Goal: Task Accomplishment & Management: Manage account settings

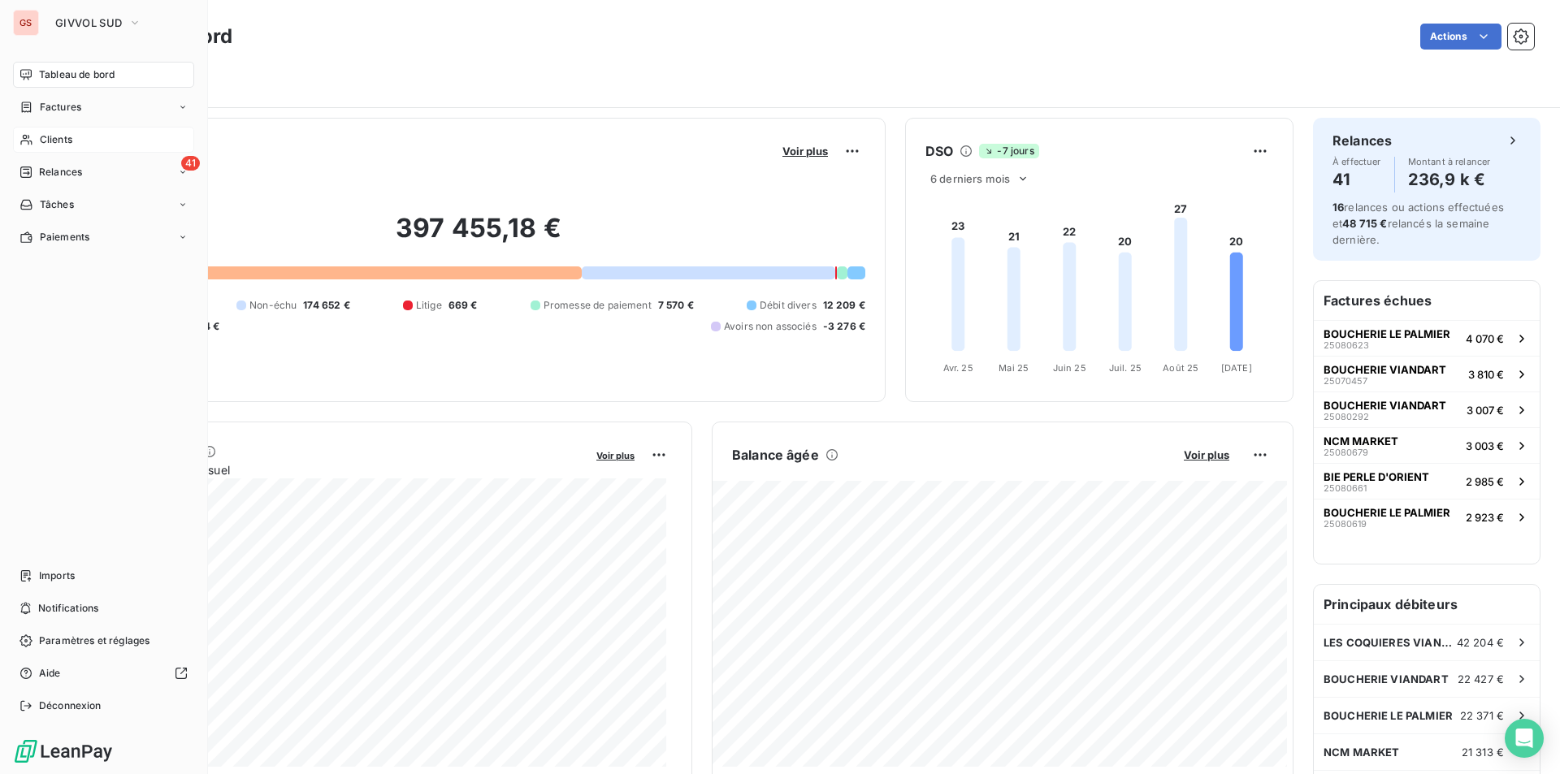
scroll to position [82, 0]
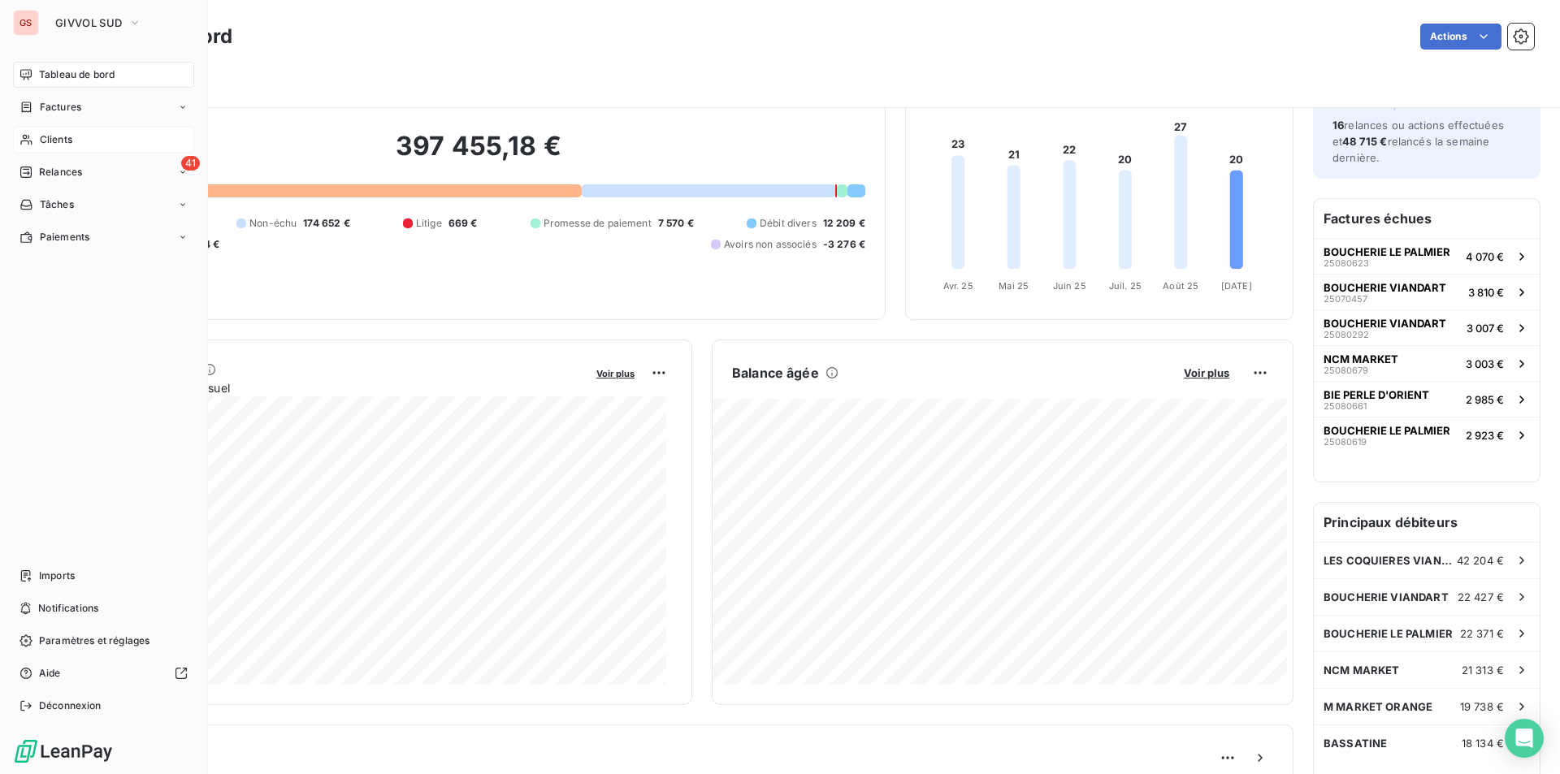
click at [48, 138] on span "Clients" at bounding box center [56, 139] width 33 height 15
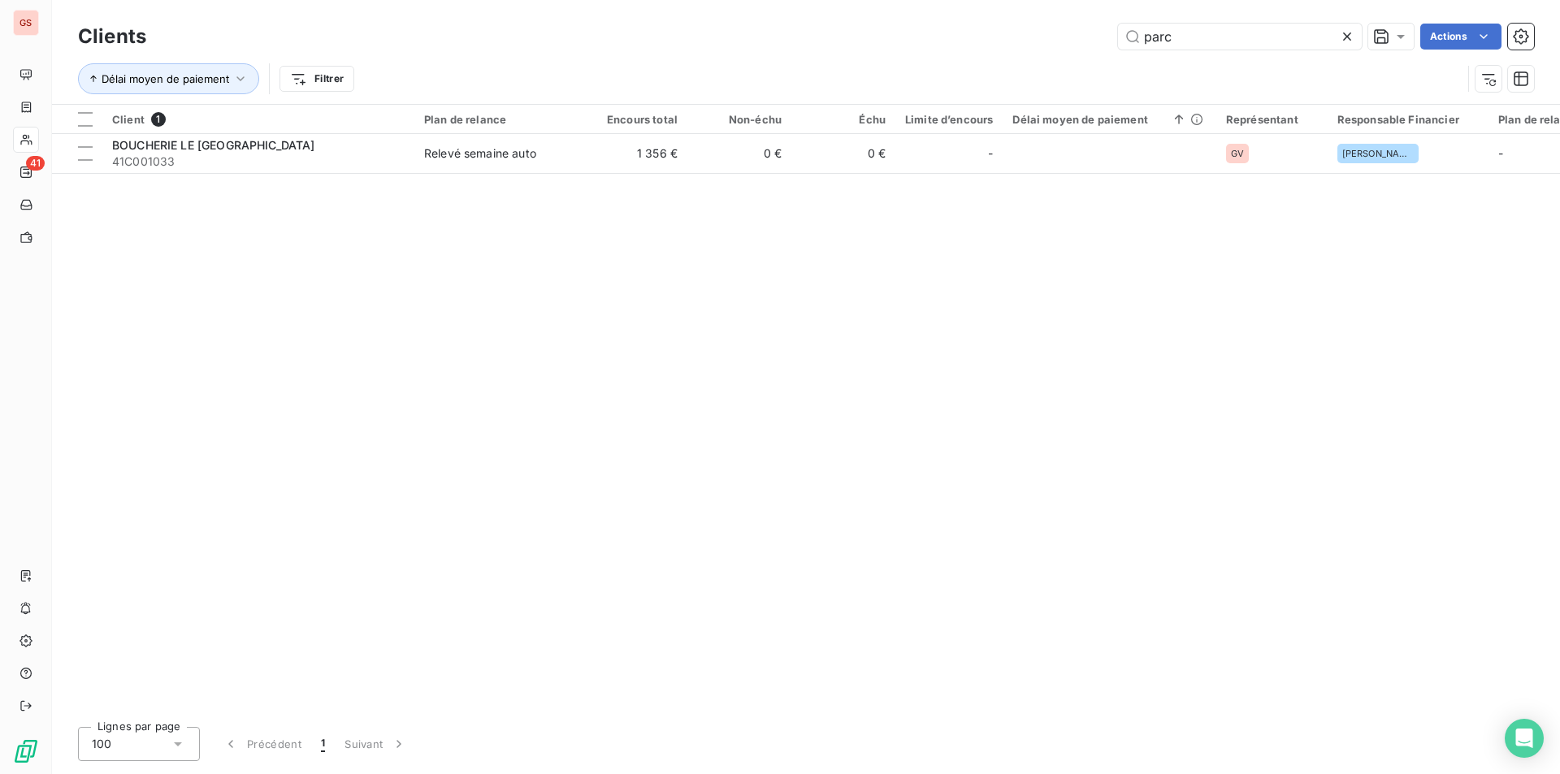
drag, startPoint x: 1232, startPoint y: 41, endPoint x: 1078, endPoint y: 36, distance: 153.7
click at [1078, 36] on div "parc Actions" at bounding box center [850, 37] width 1368 height 26
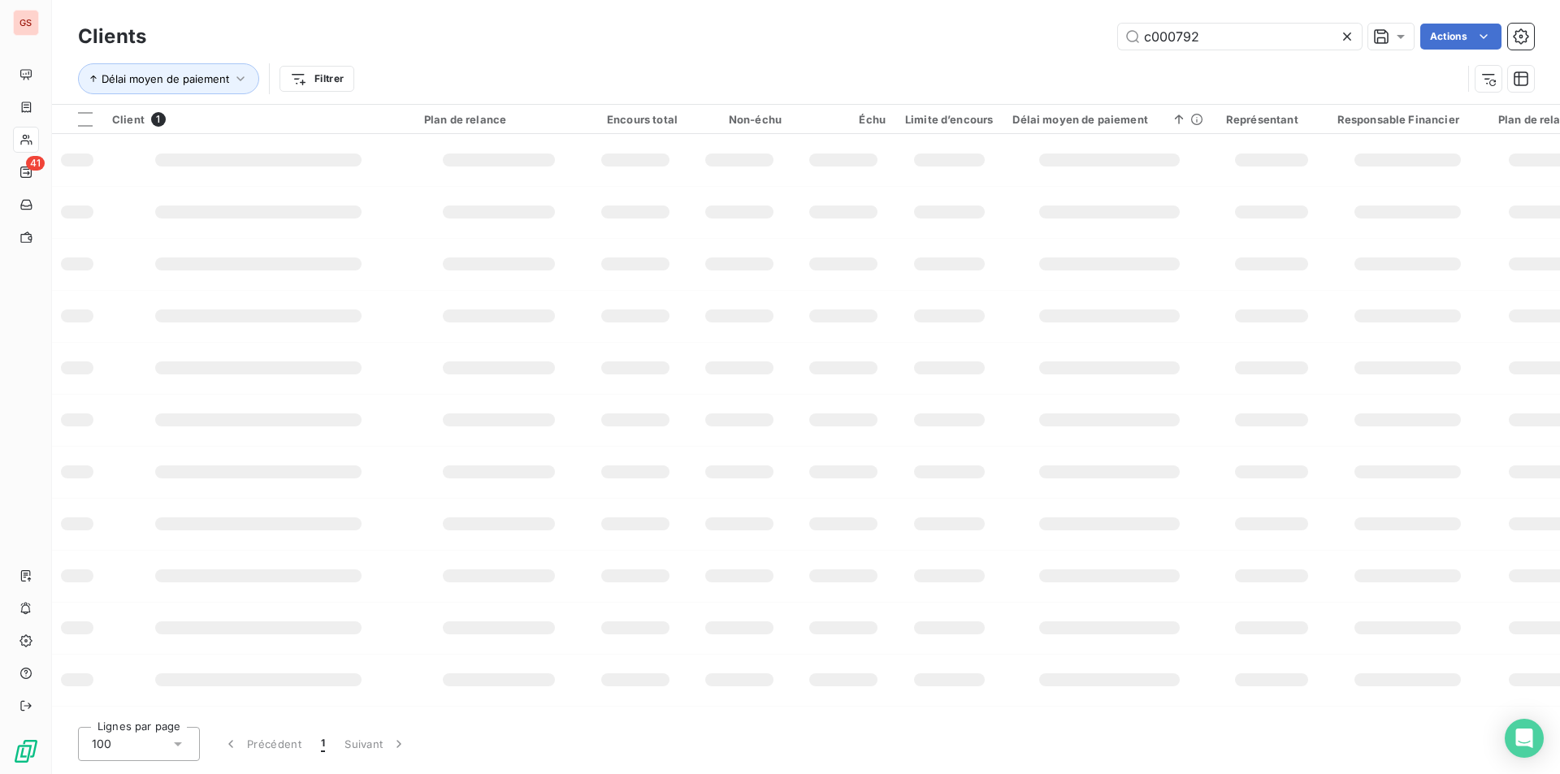
type input "c000792"
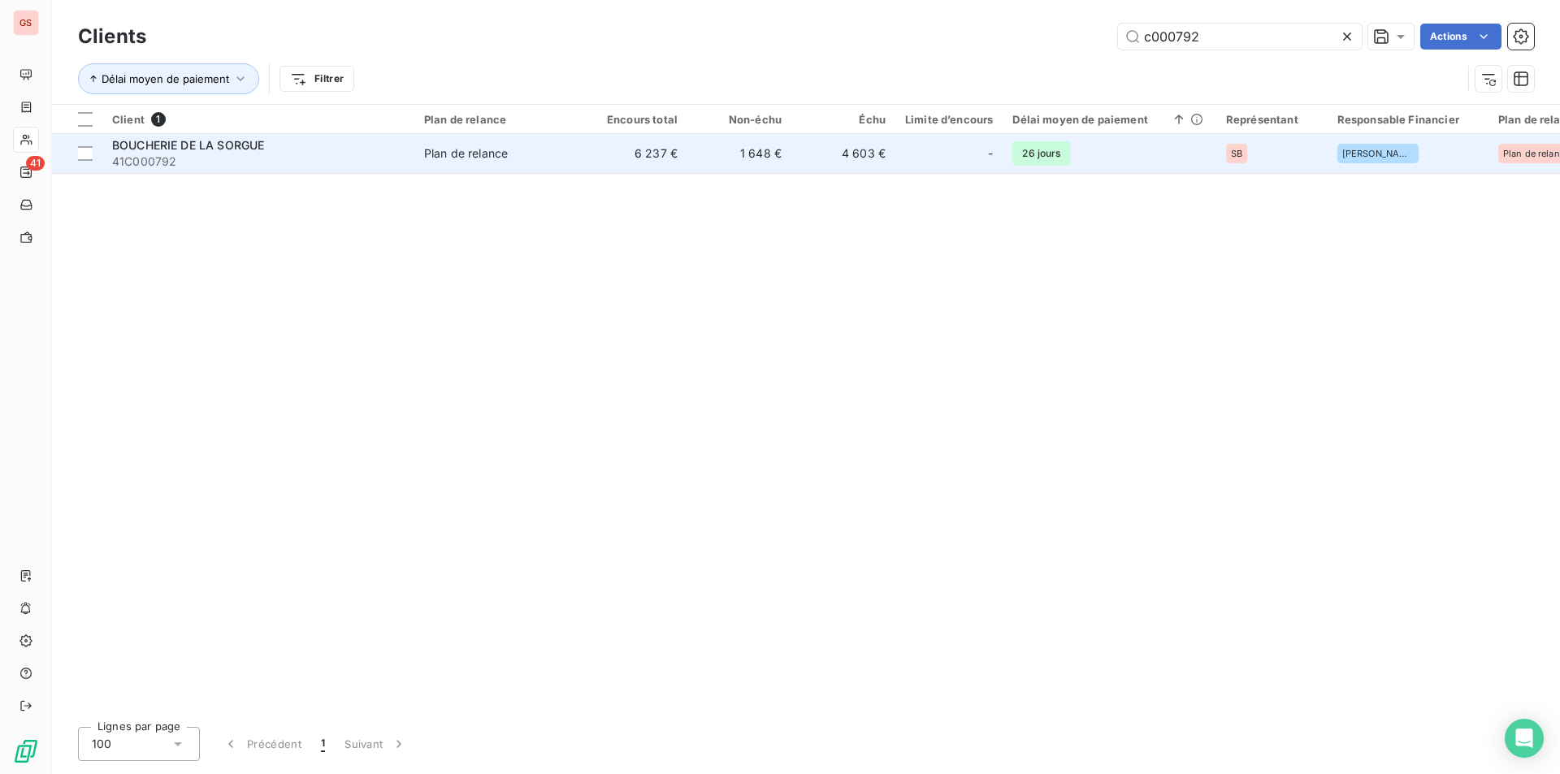
click at [407, 161] on td "BOUCHERIE DE LA SORGUE 41C000792" at bounding box center [258, 153] width 312 height 39
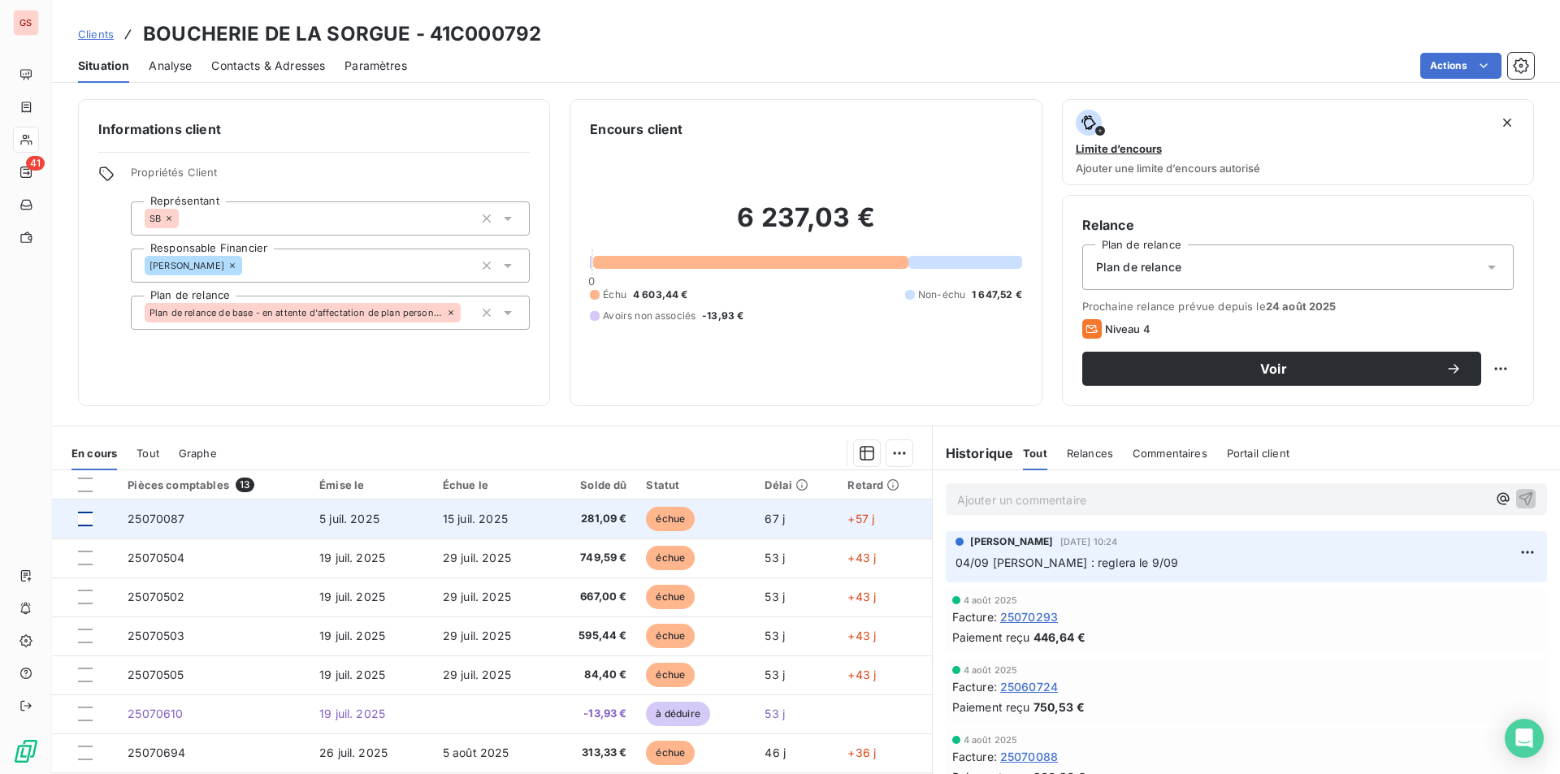
click at [89, 518] on div at bounding box center [85, 519] width 15 height 15
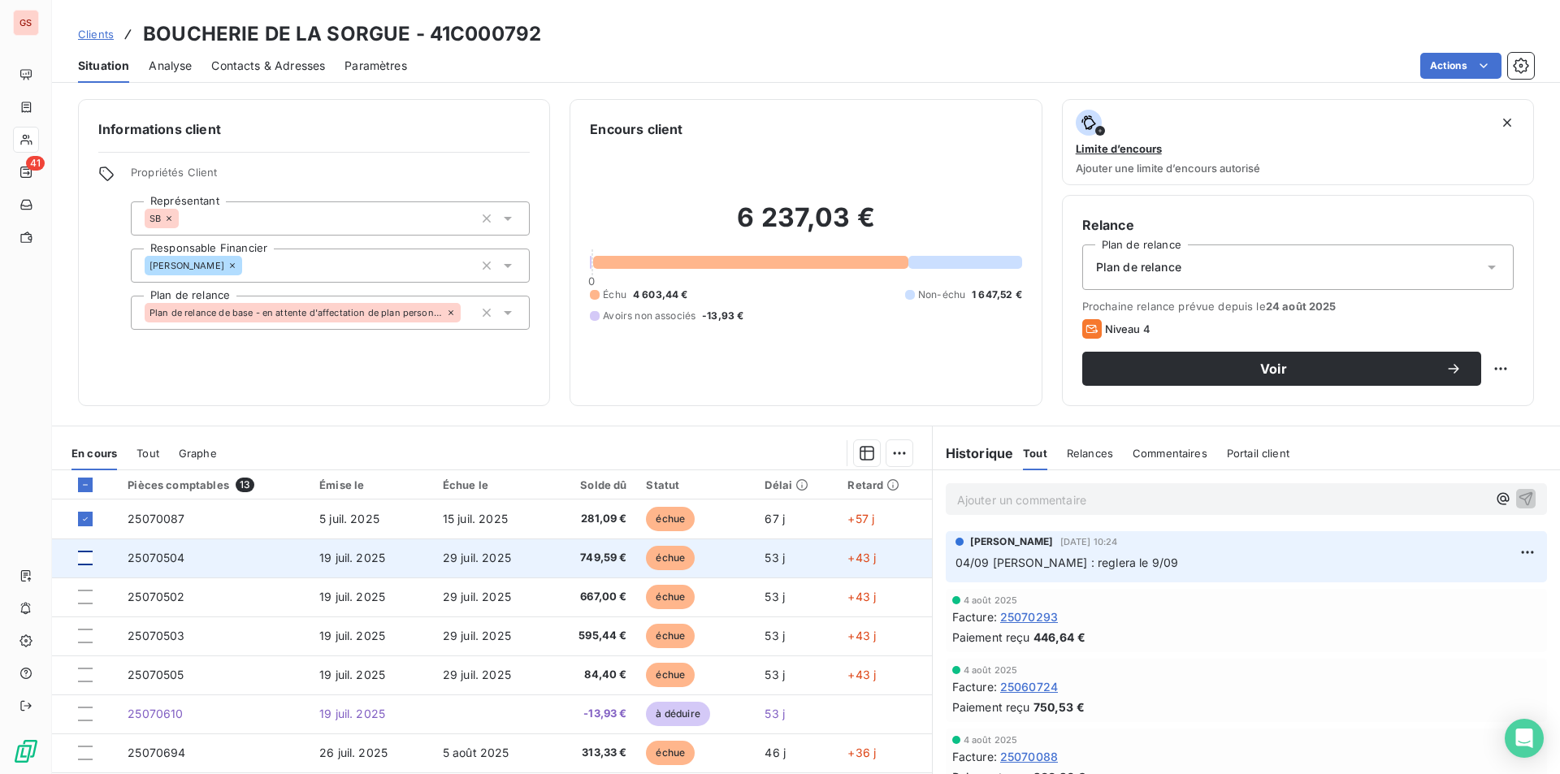
click at [88, 557] on div at bounding box center [85, 558] width 15 height 15
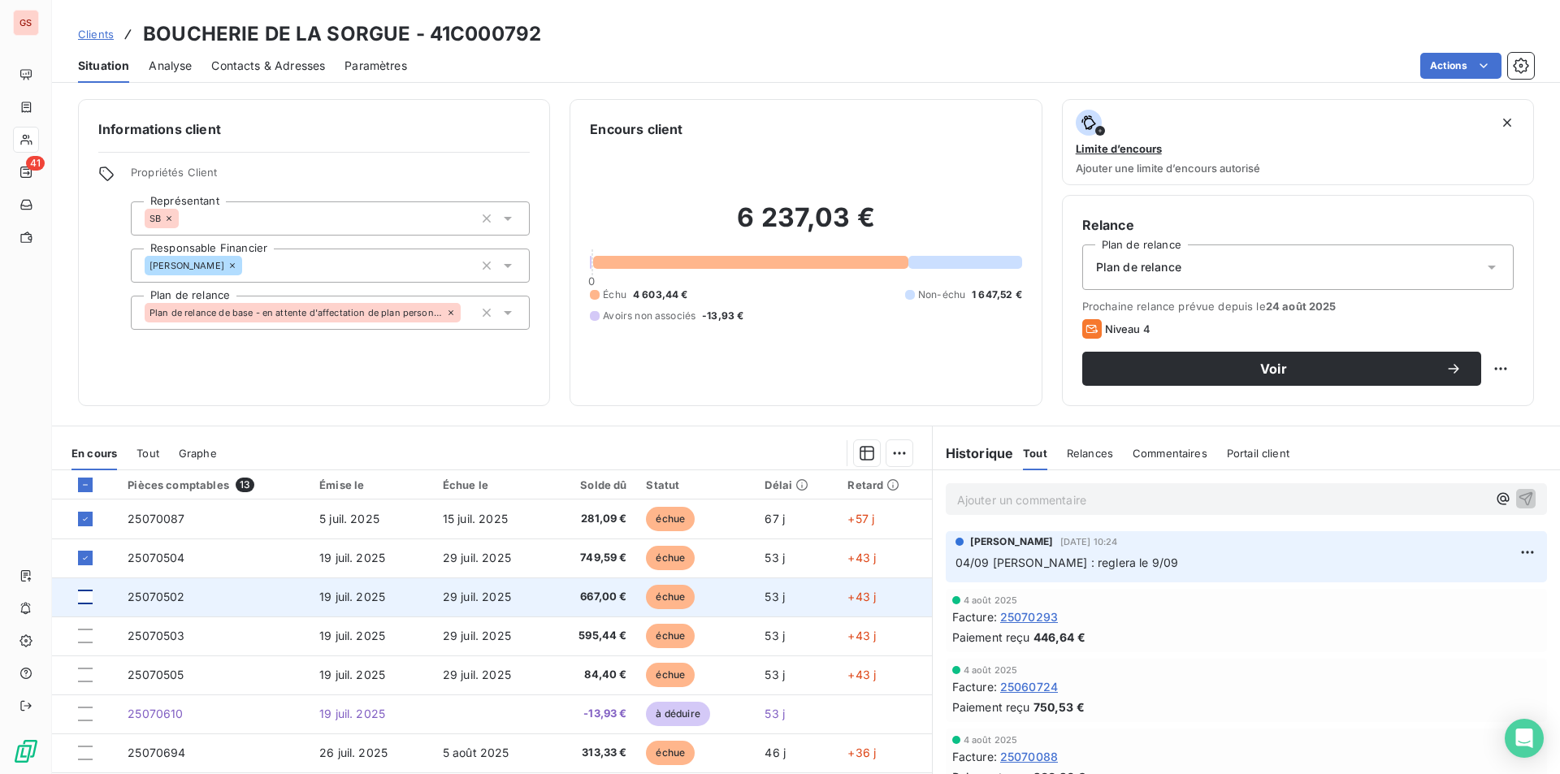
click at [86, 590] on div at bounding box center [85, 597] width 15 height 15
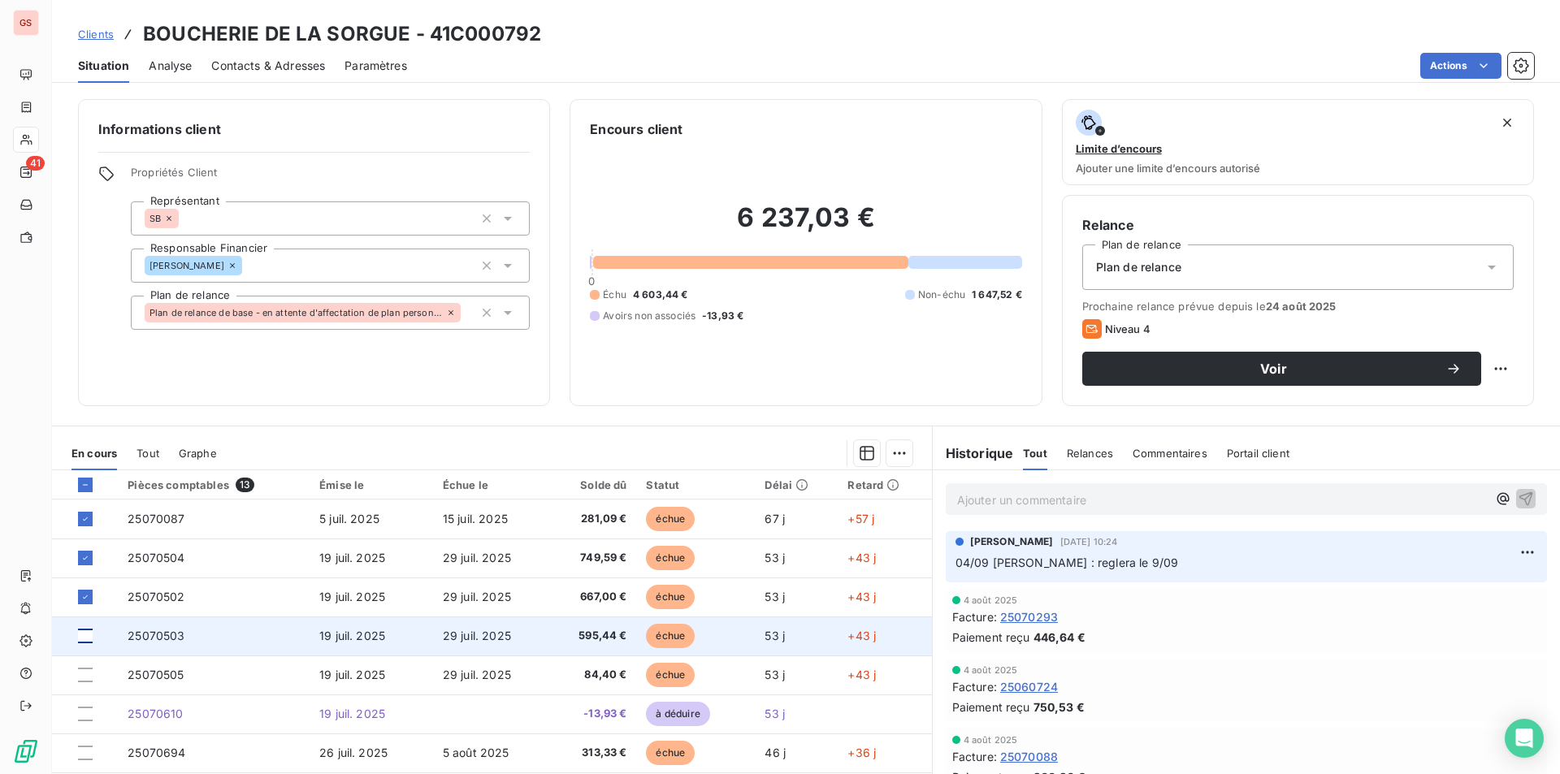
click at [89, 635] on div at bounding box center [85, 636] width 15 height 15
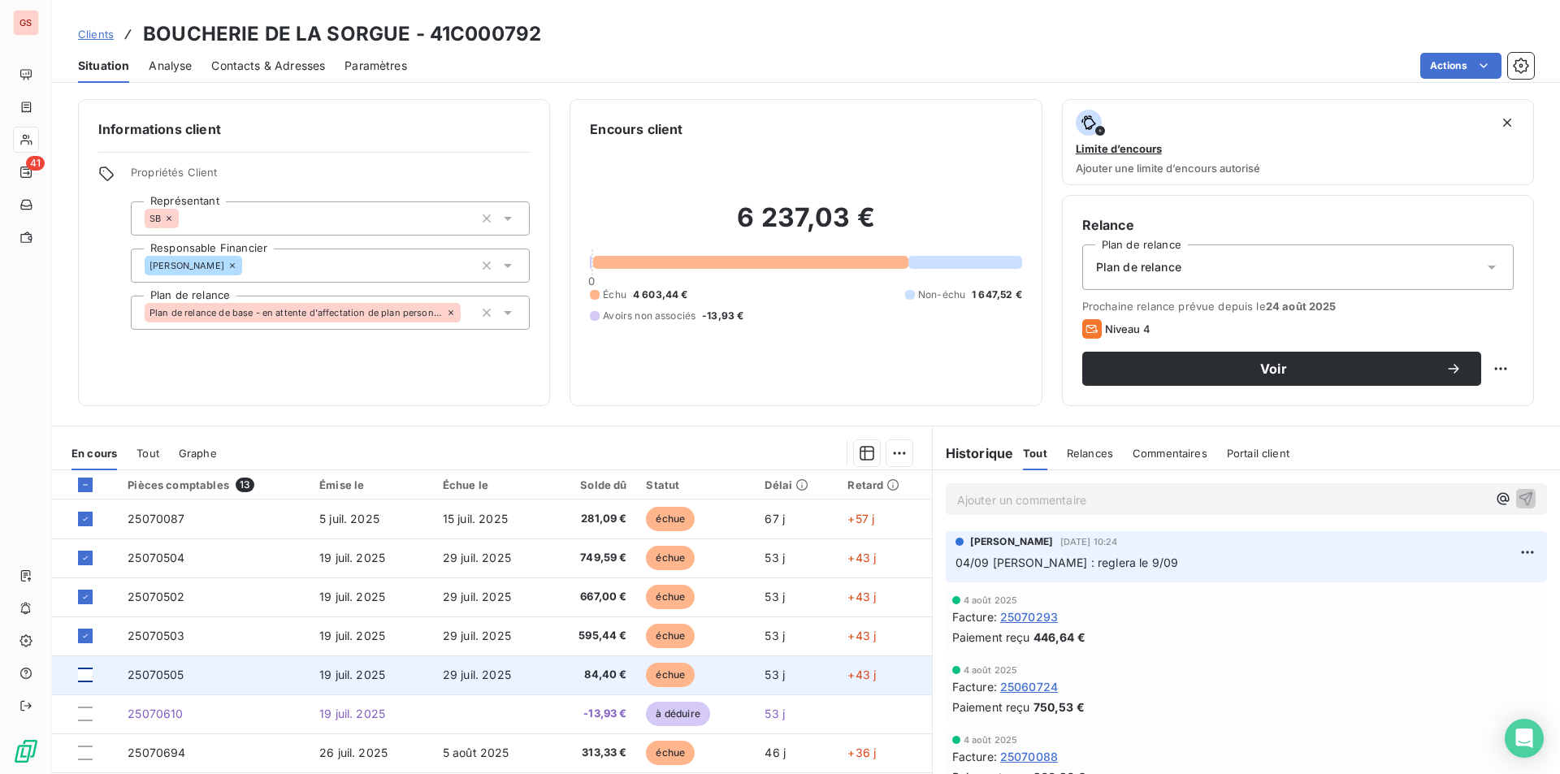
click at [90, 674] on div at bounding box center [85, 675] width 15 height 15
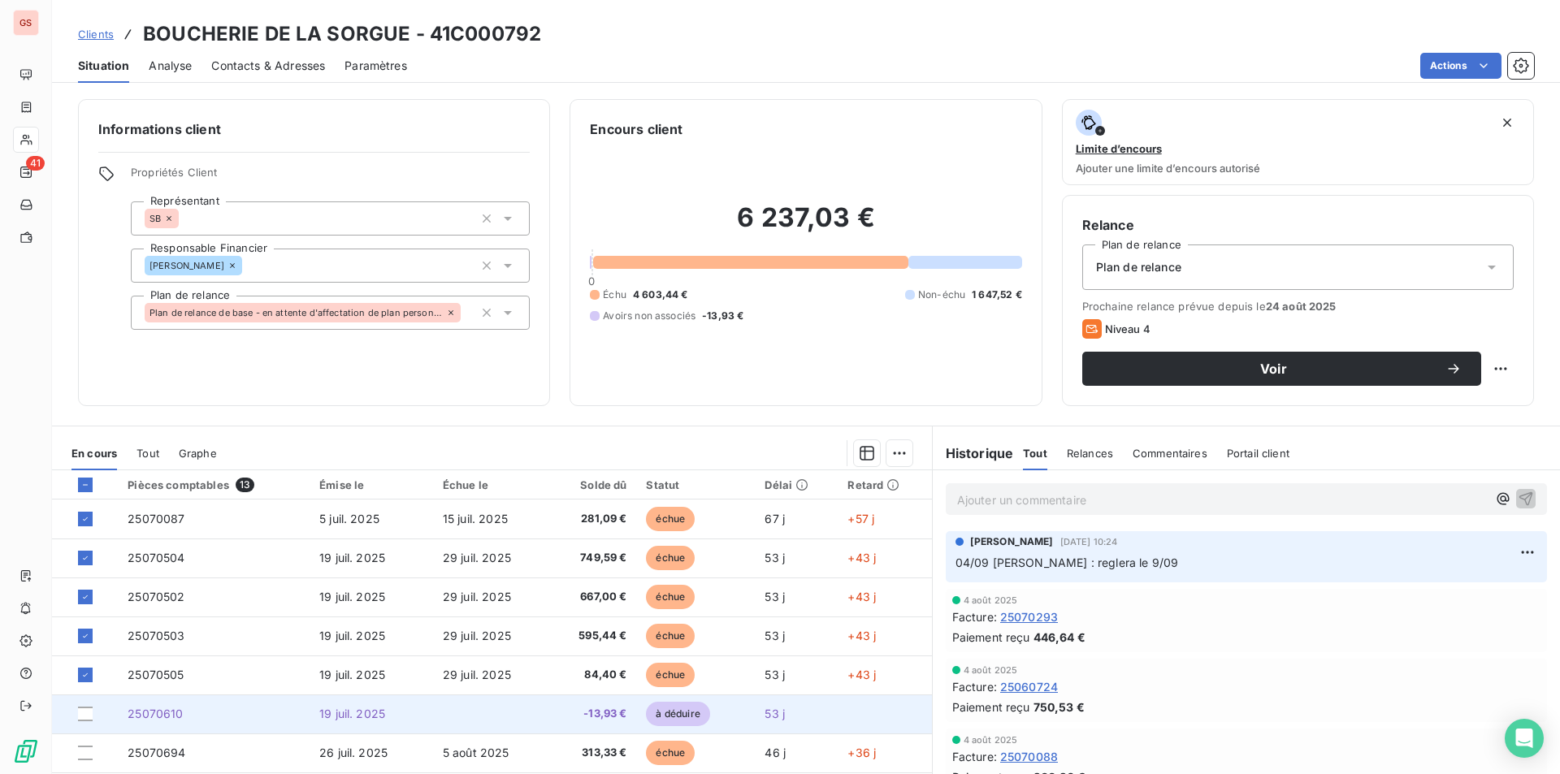
click at [91, 722] on td at bounding box center [85, 714] width 66 height 39
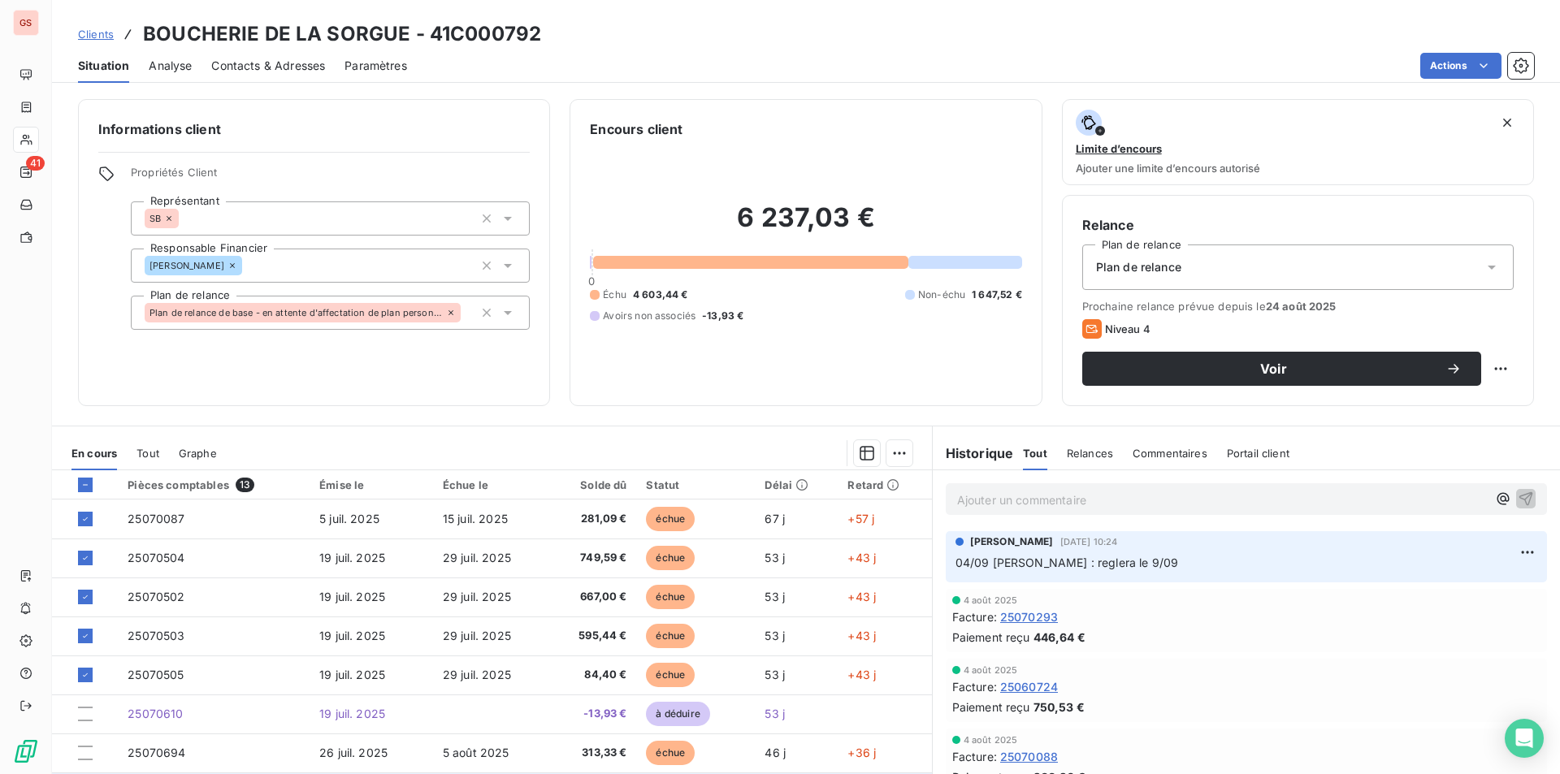
scroll to position [81, 0]
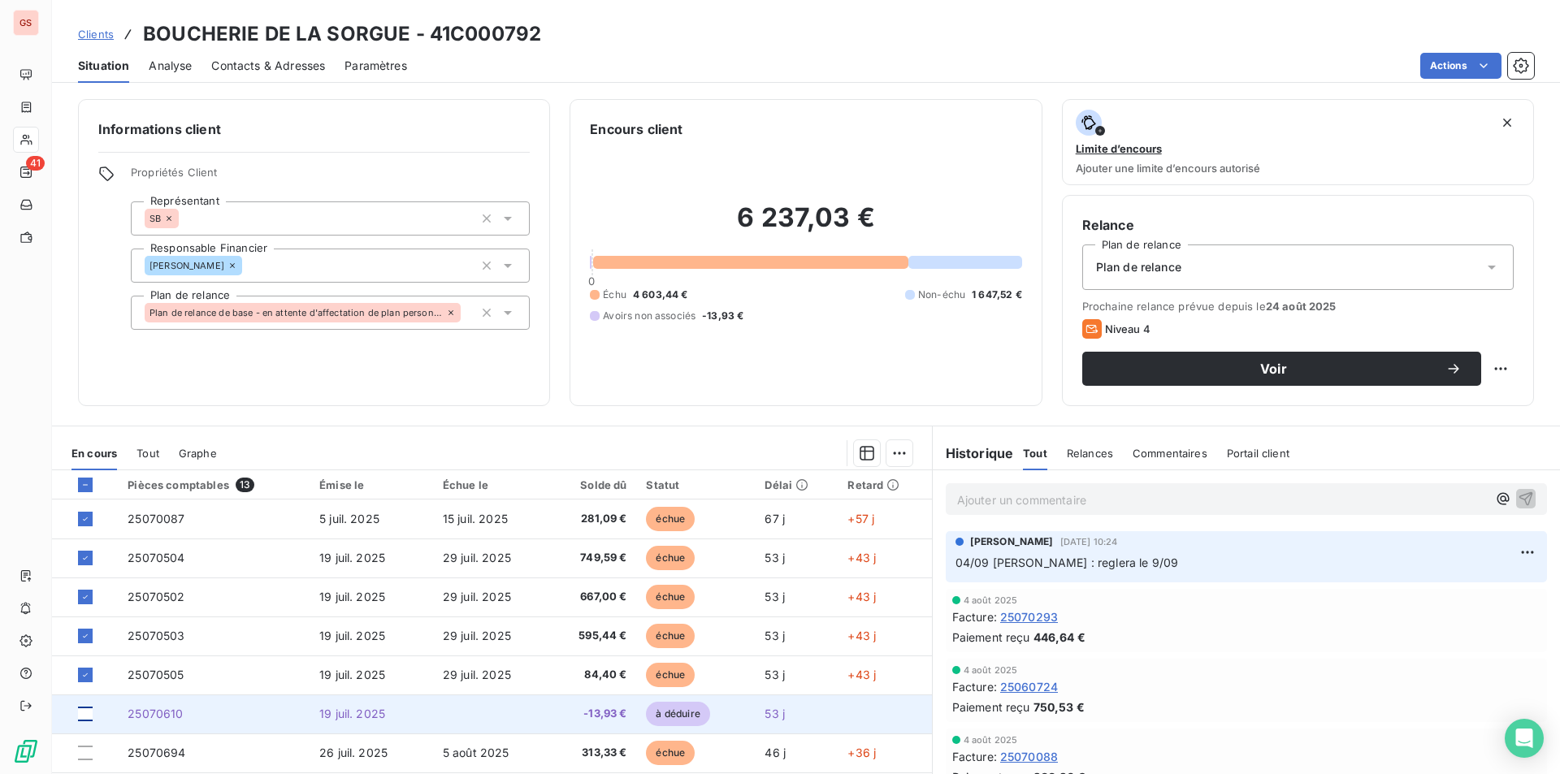
click at [89, 718] on div at bounding box center [85, 714] width 15 height 15
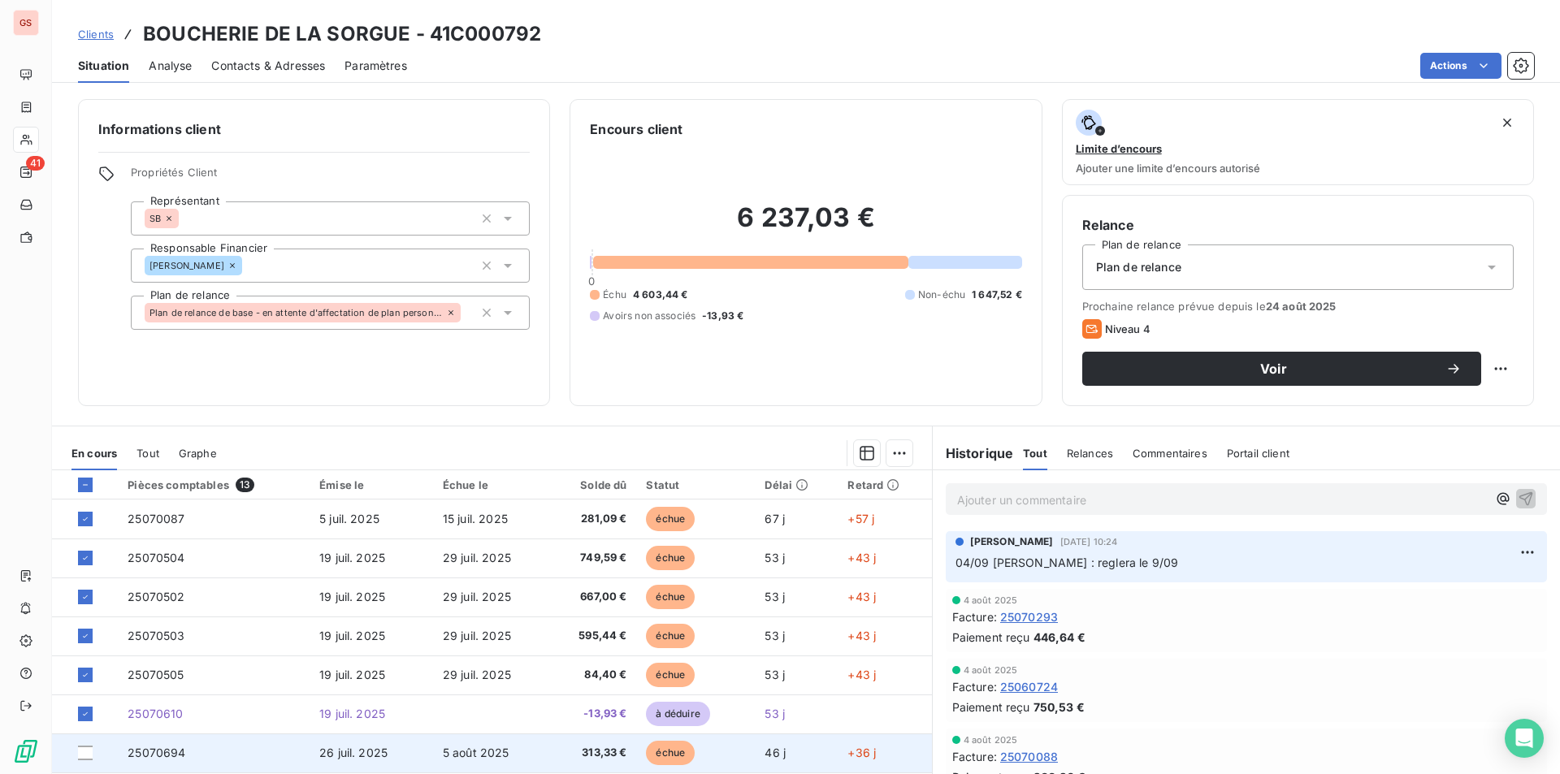
click at [86, 745] on td at bounding box center [85, 753] width 66 height 39
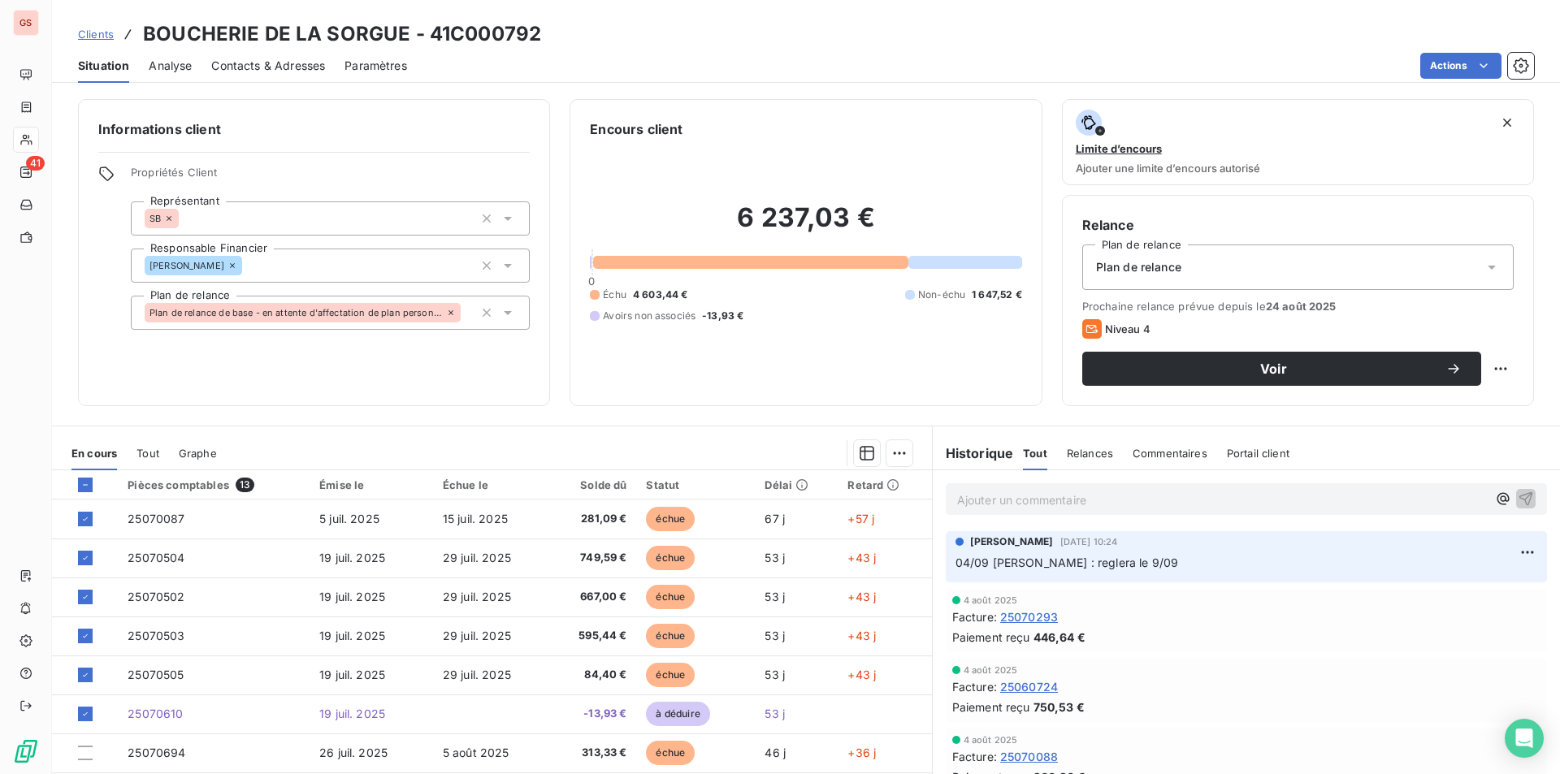
scroll to position [163, 0]
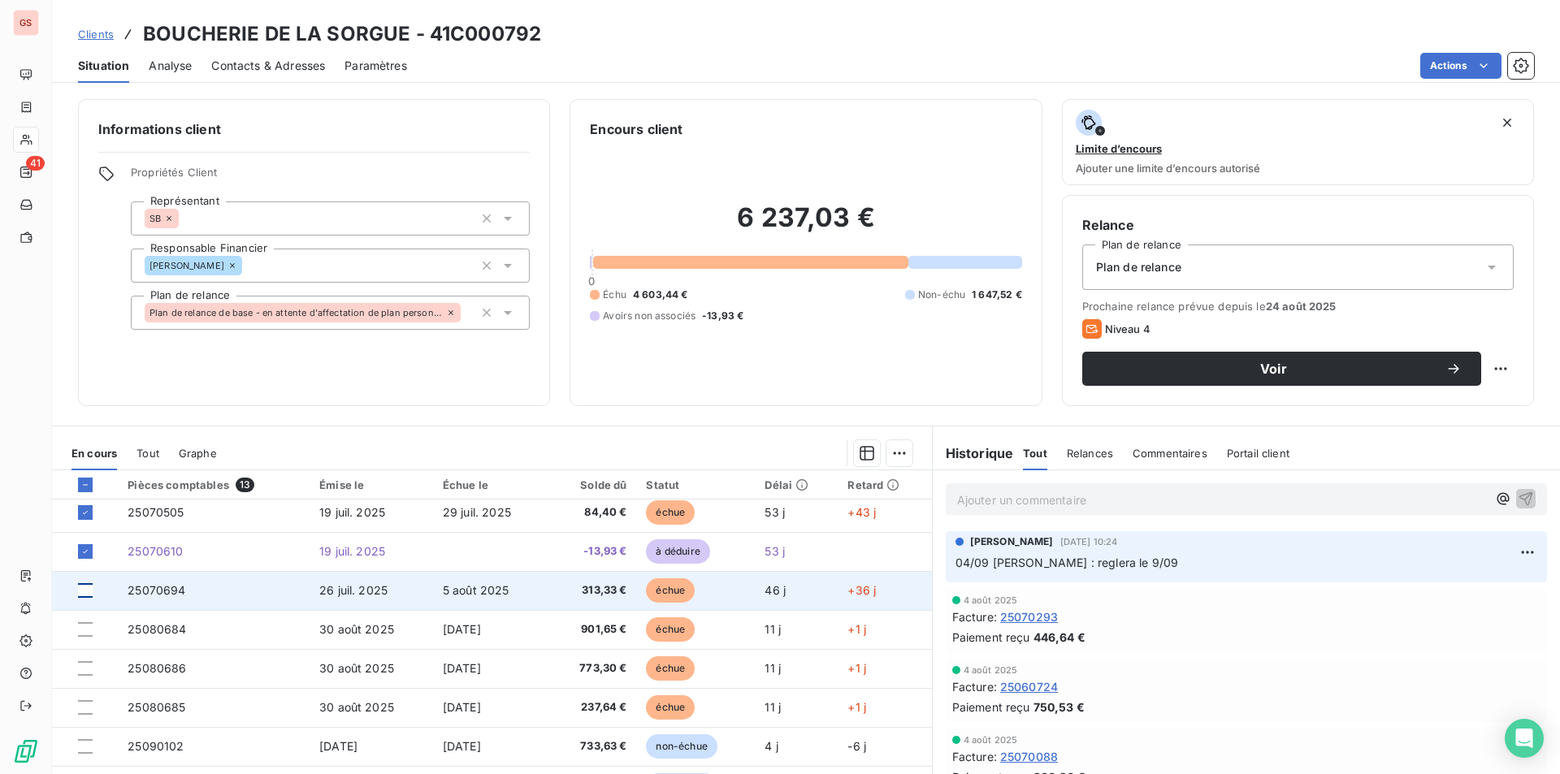
click at [86, 590] on div at bounding box center [85, 590] width 15 height 15
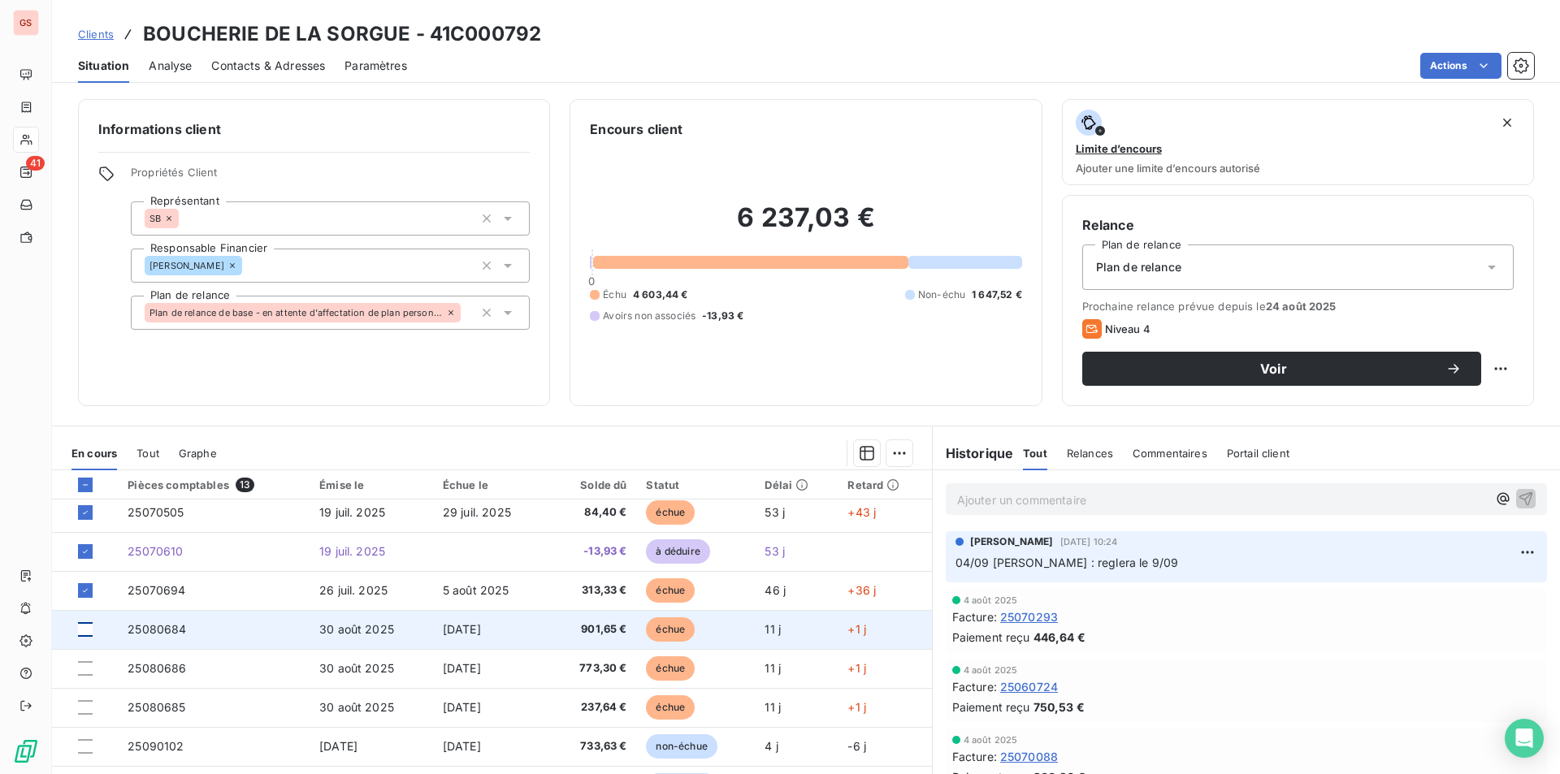
click at [81, 631] on div at bounding box center [85, 629] width 15 height 15
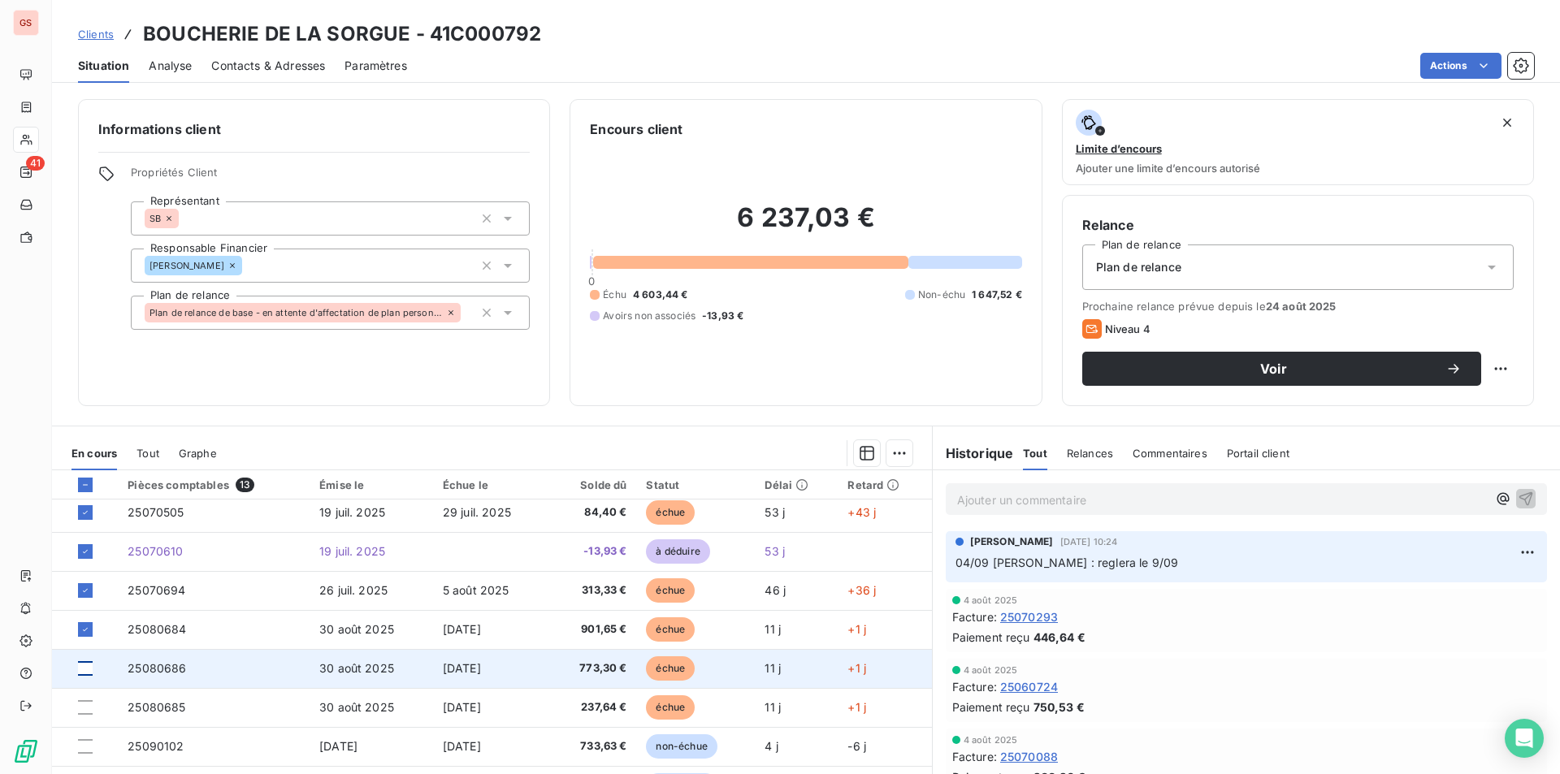
click at [88, 667] on div at bounding box center [85, 668] width 15 height 15
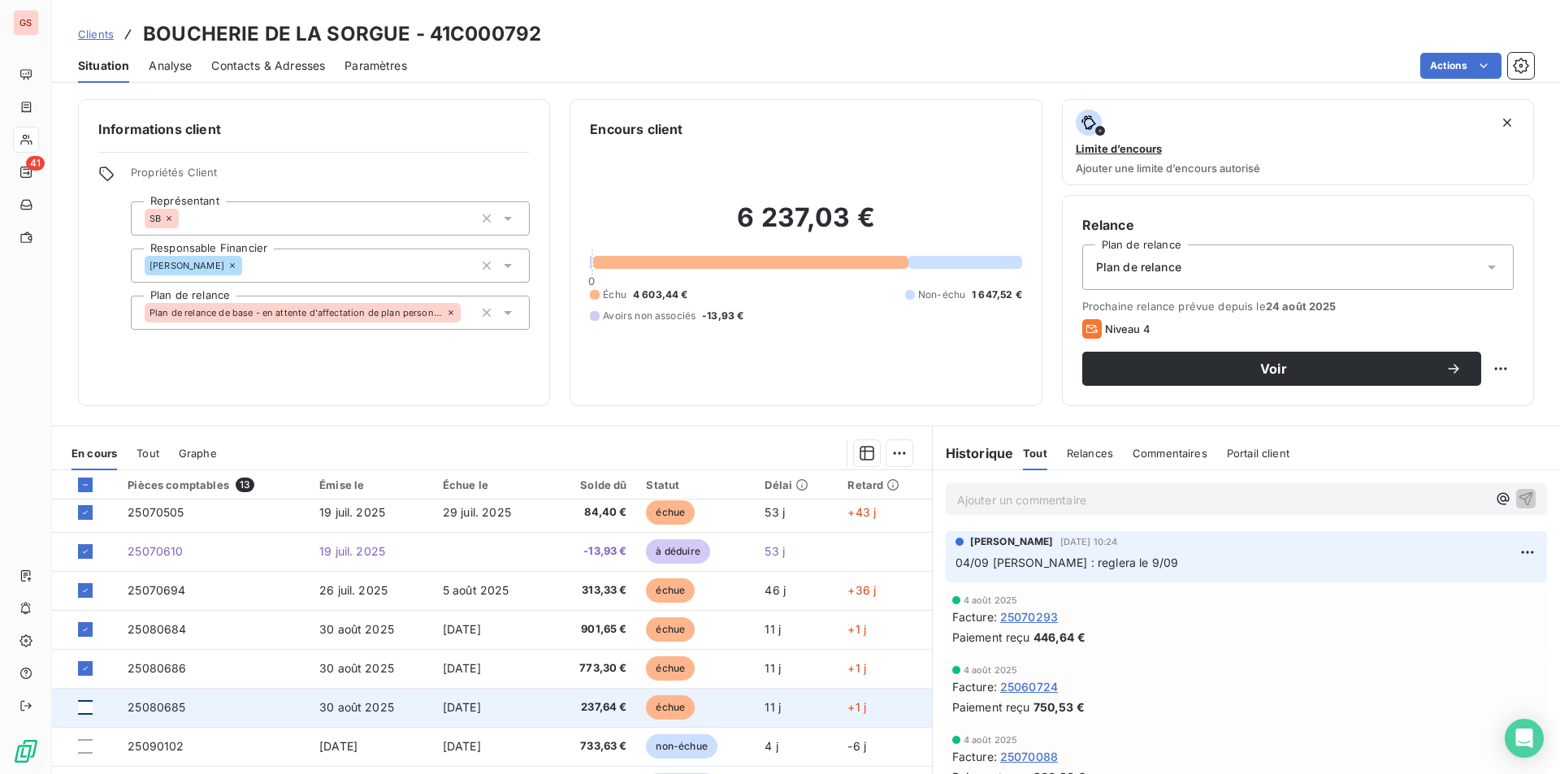
click at [88, 706] on div at bounding box center [85, 707] width 15 height 15
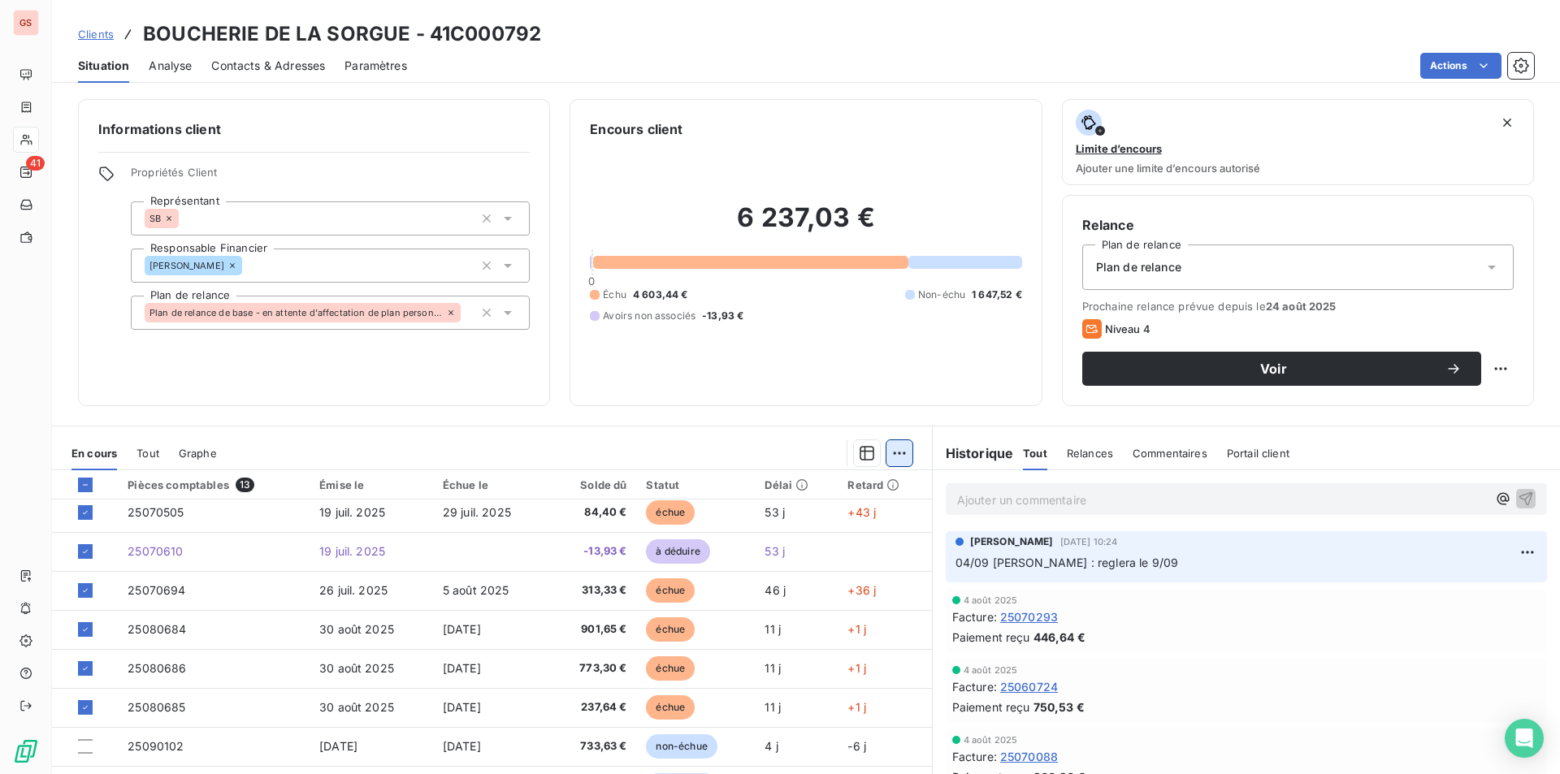
click at [882, 460] on html "GS 41 Clients BOUCHERIE DE LA SORGUE - 41C000792 Situation Analyse Contacts & A…" at bounding box center [780, 387] width 1560 height 774
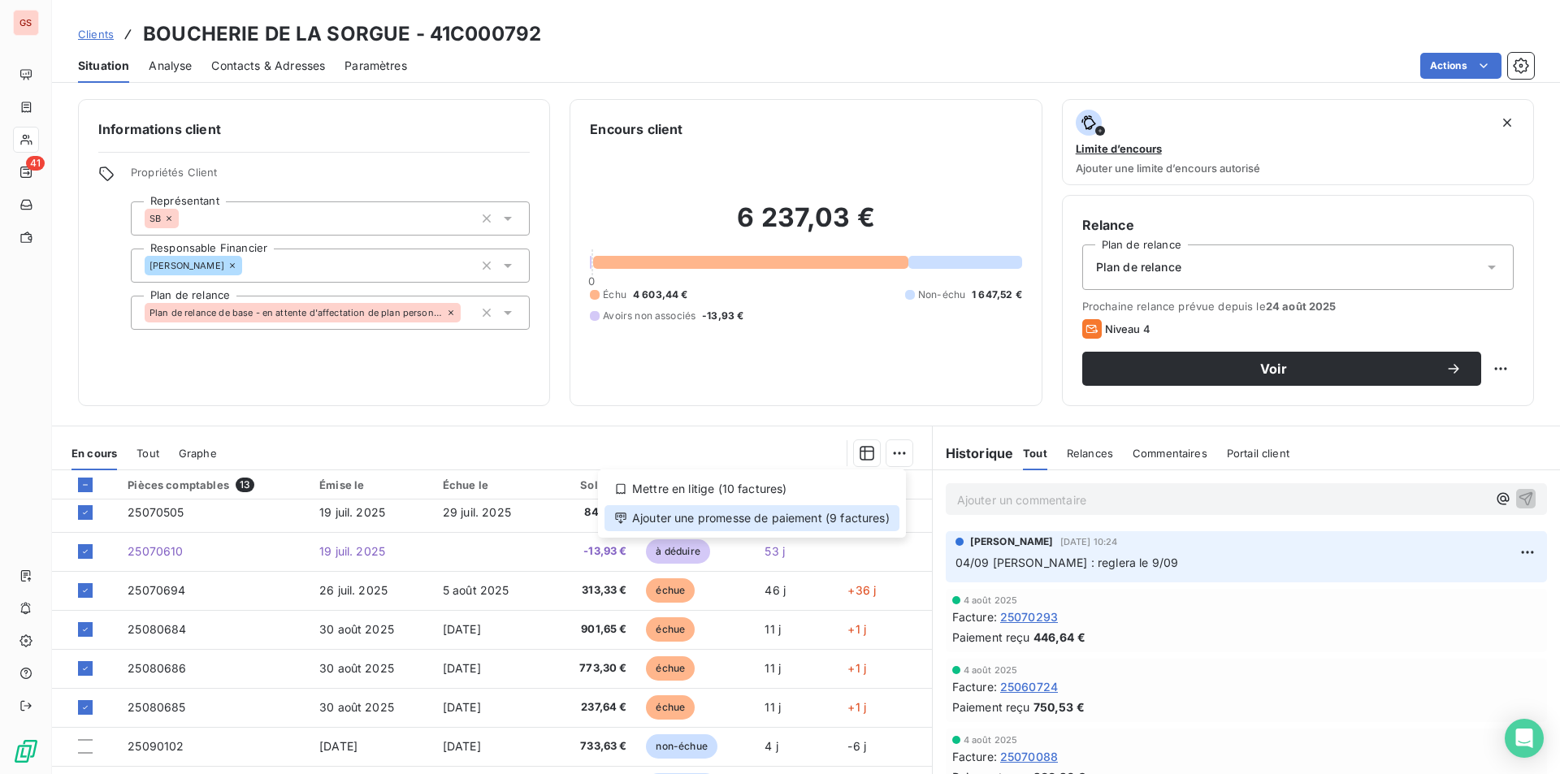
click at [752, 526] on div "Ajouter une promesse de paiement (9 factures)" at bounding box center [752, 518] width 295 height 26
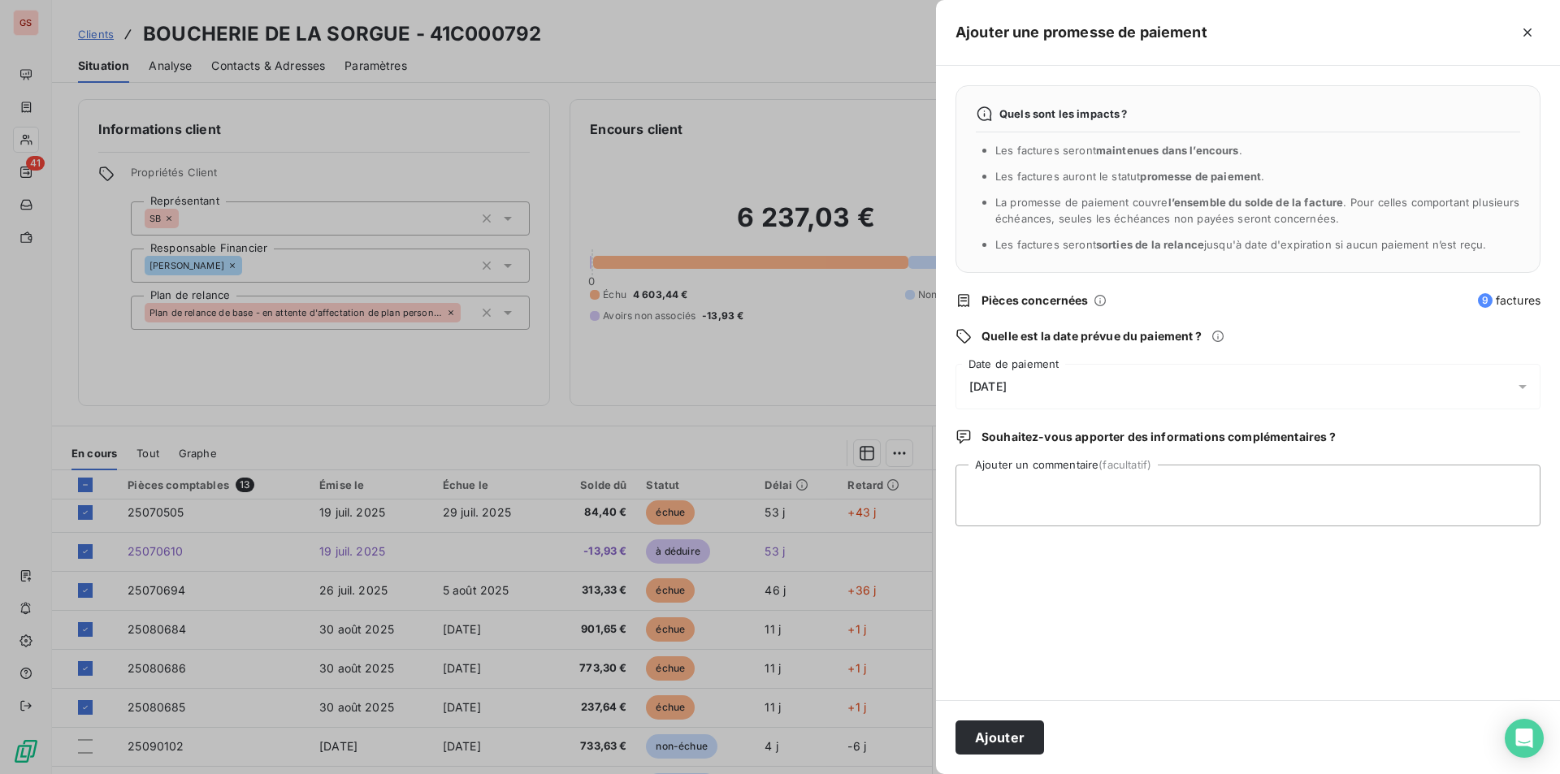
click at [1060, 386] on div "[DATE]" at bounding box center [1248, 387] width 585 height 46
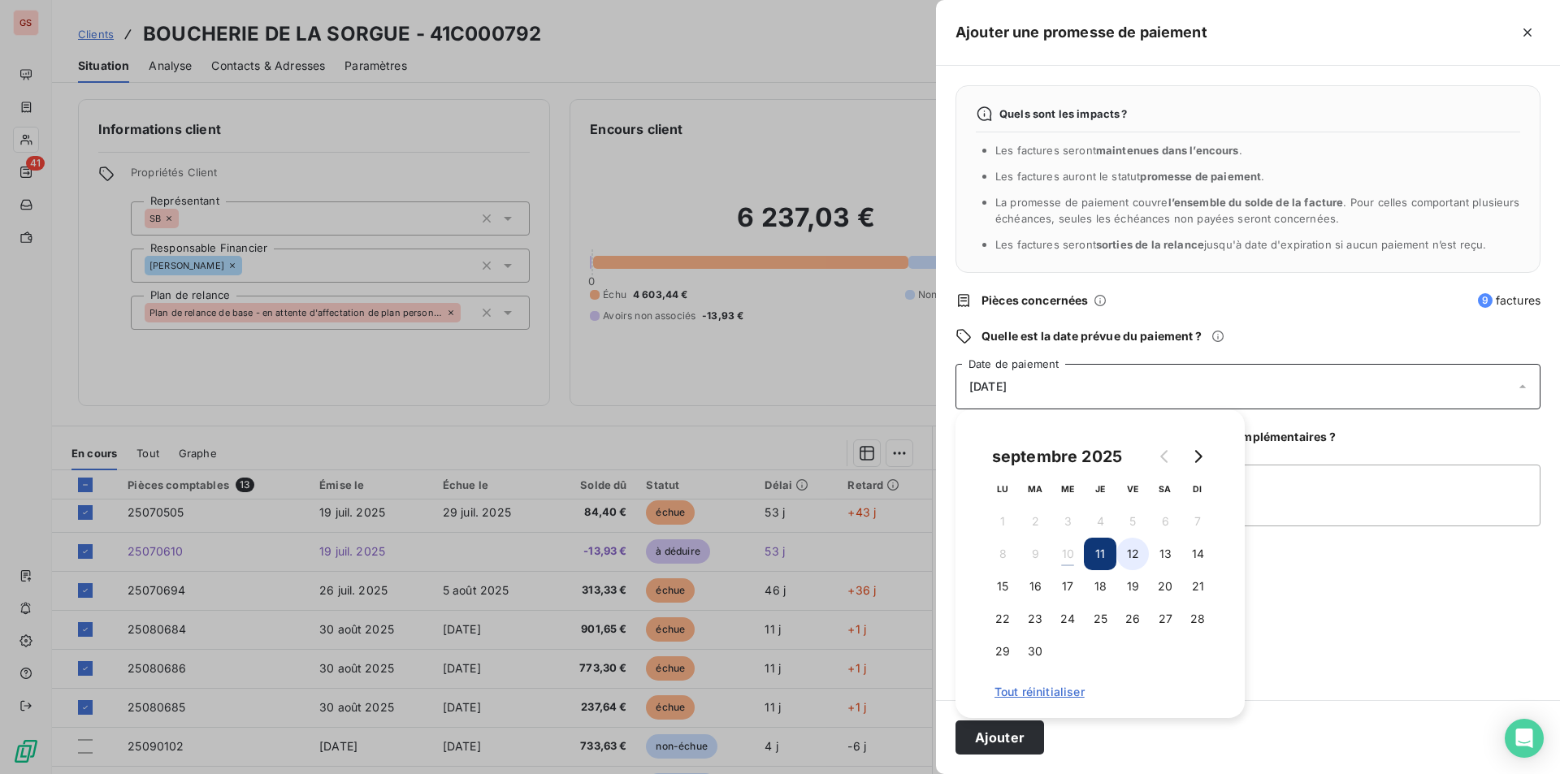
click at [1124, 555] on button "12" at bounding box center [1132, 554] width 33 height 33
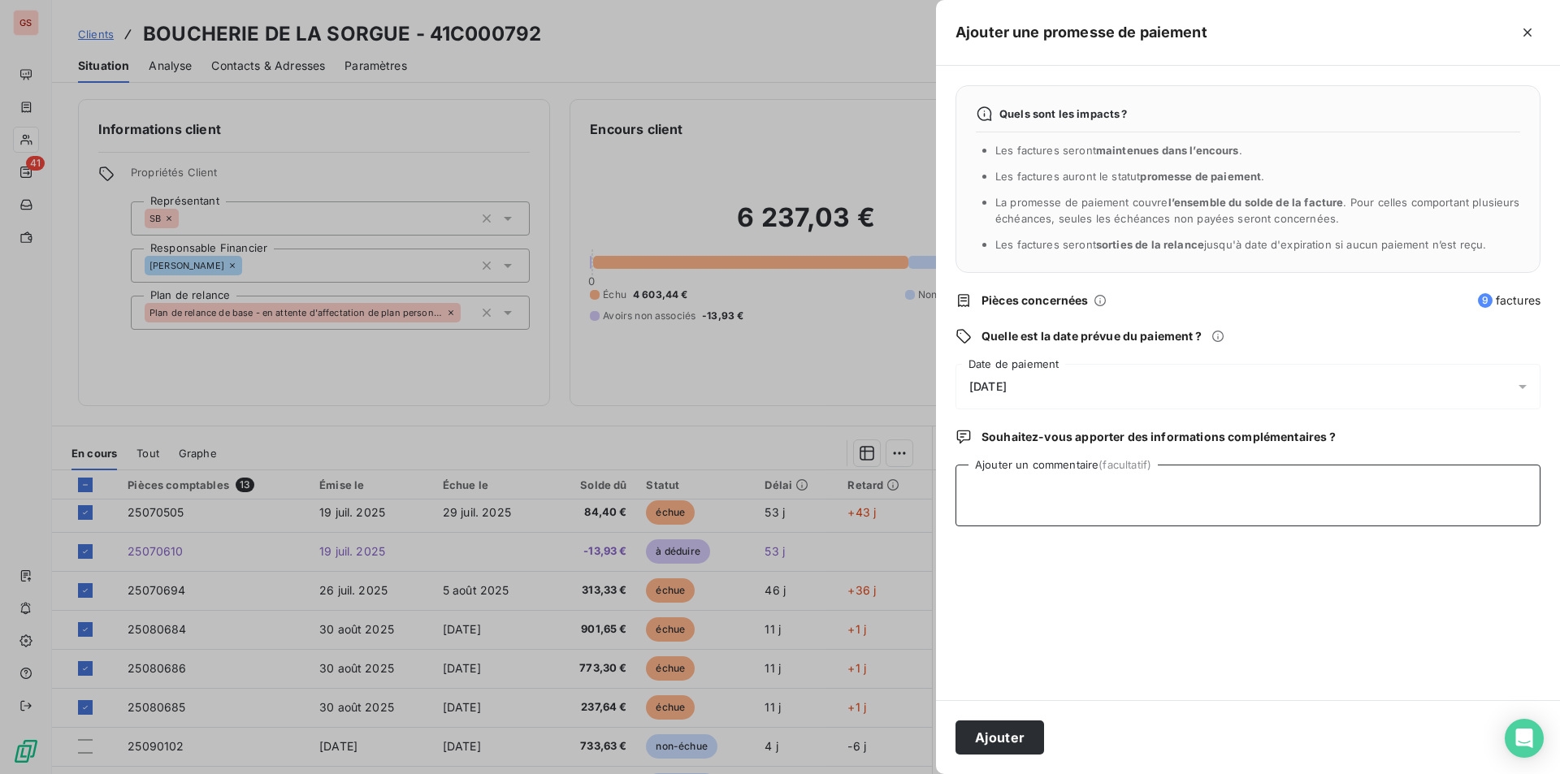
click at [1380, 511] on textarea "Ajouter un commentaire (facultatif)" at bounding box center [1248, 496] width 585 height 62
type textarea "virt"
click at [980, 743] on button "Ajouter" at bounding box center [1000, 738] width 89 height 34
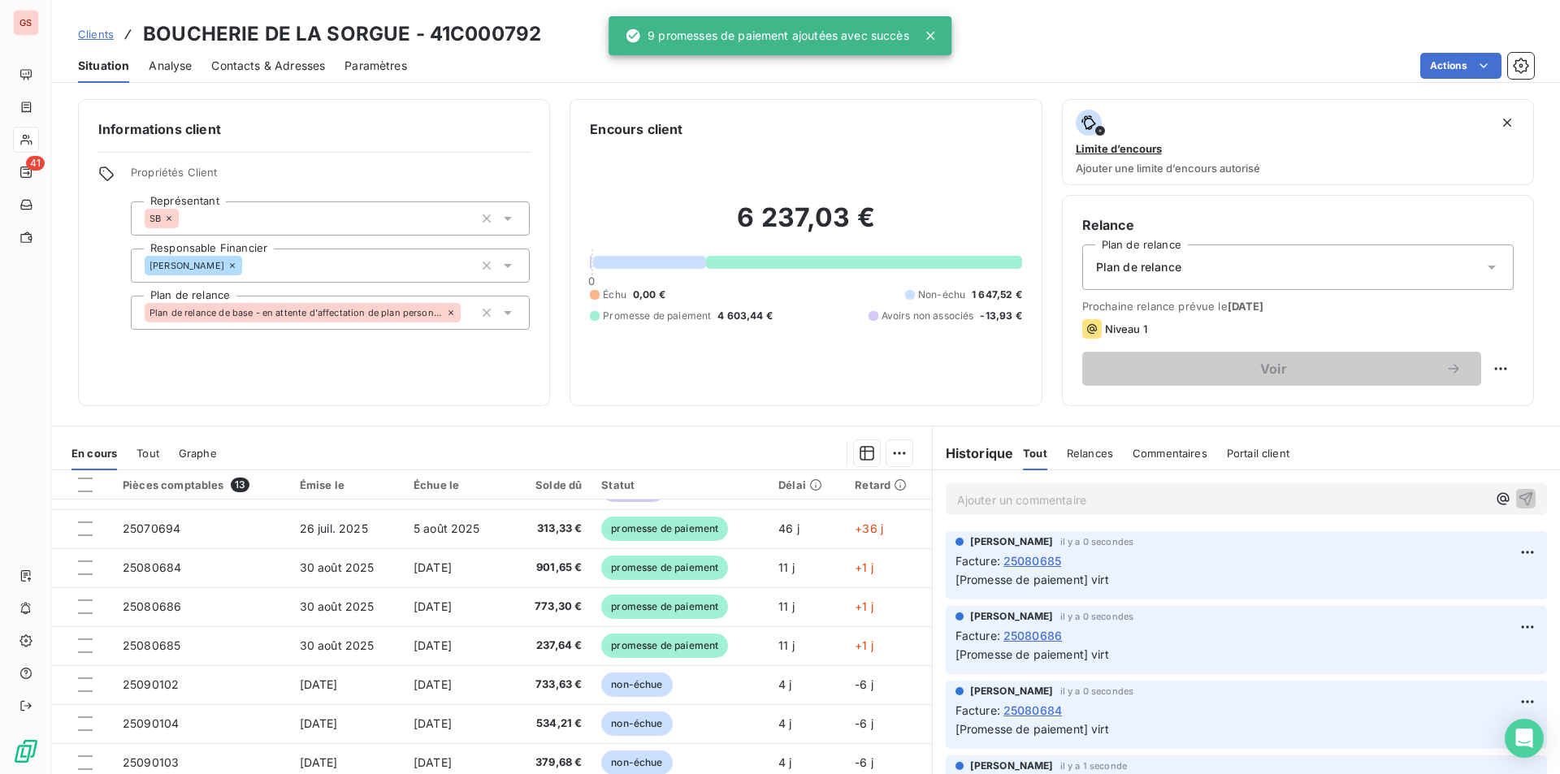
scroll to position [0, 0]
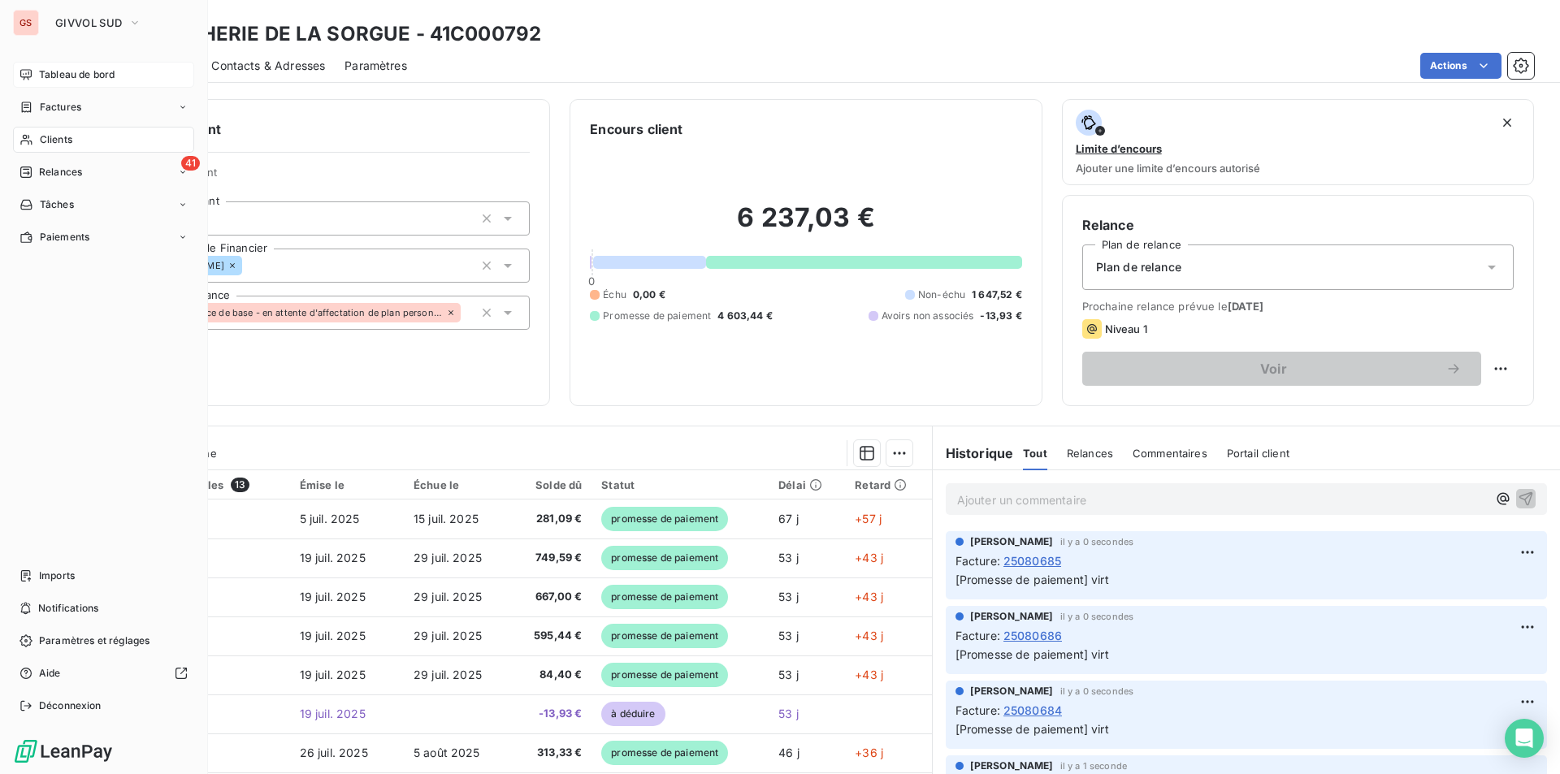
click at [64, 80] on span "Tableau de bord" at bounding box center [77, 74] width 76 height 15
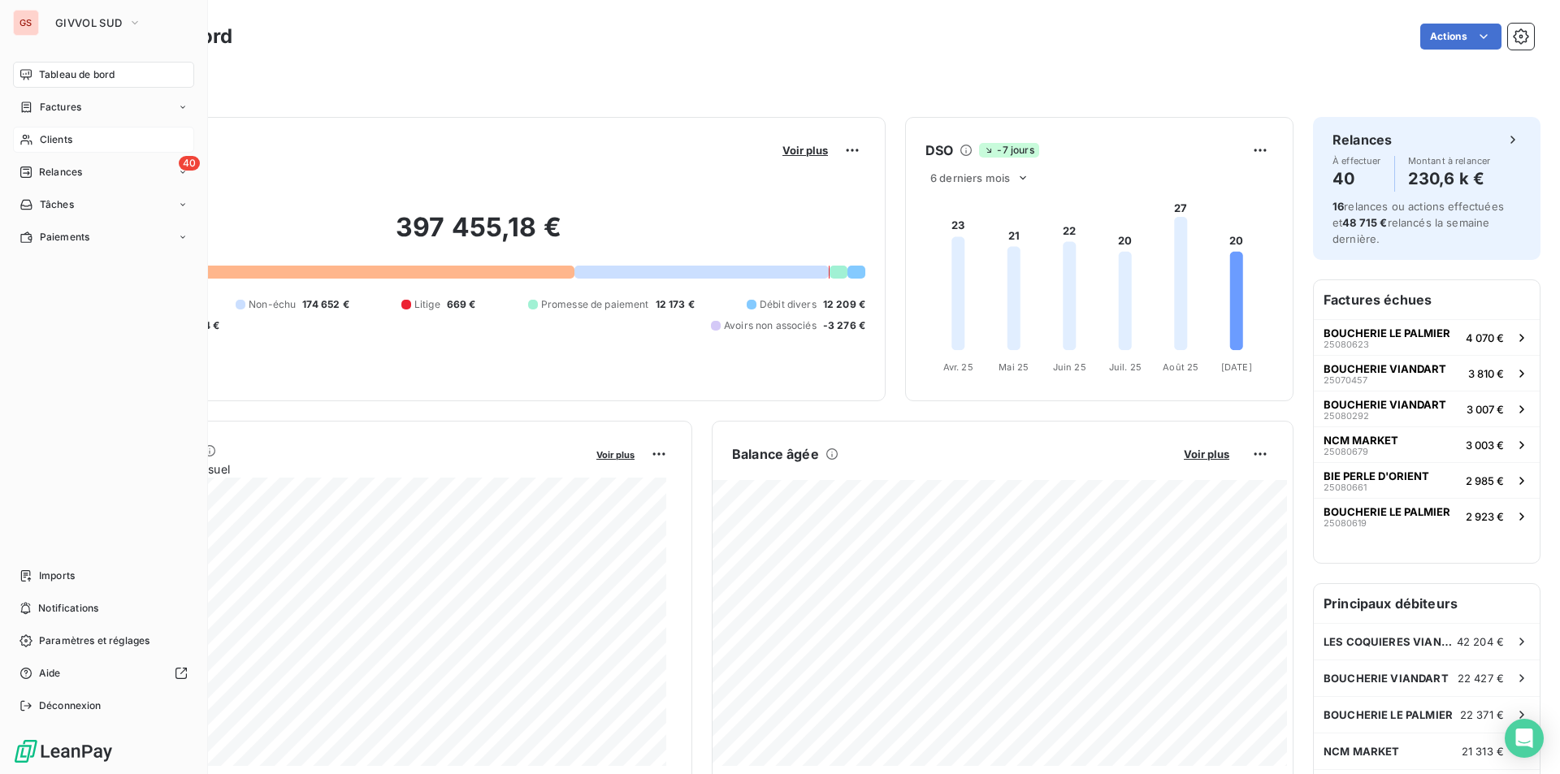
click at [31, 147] on div "Clients" at bounding box center [103, 140] width 181 height 26
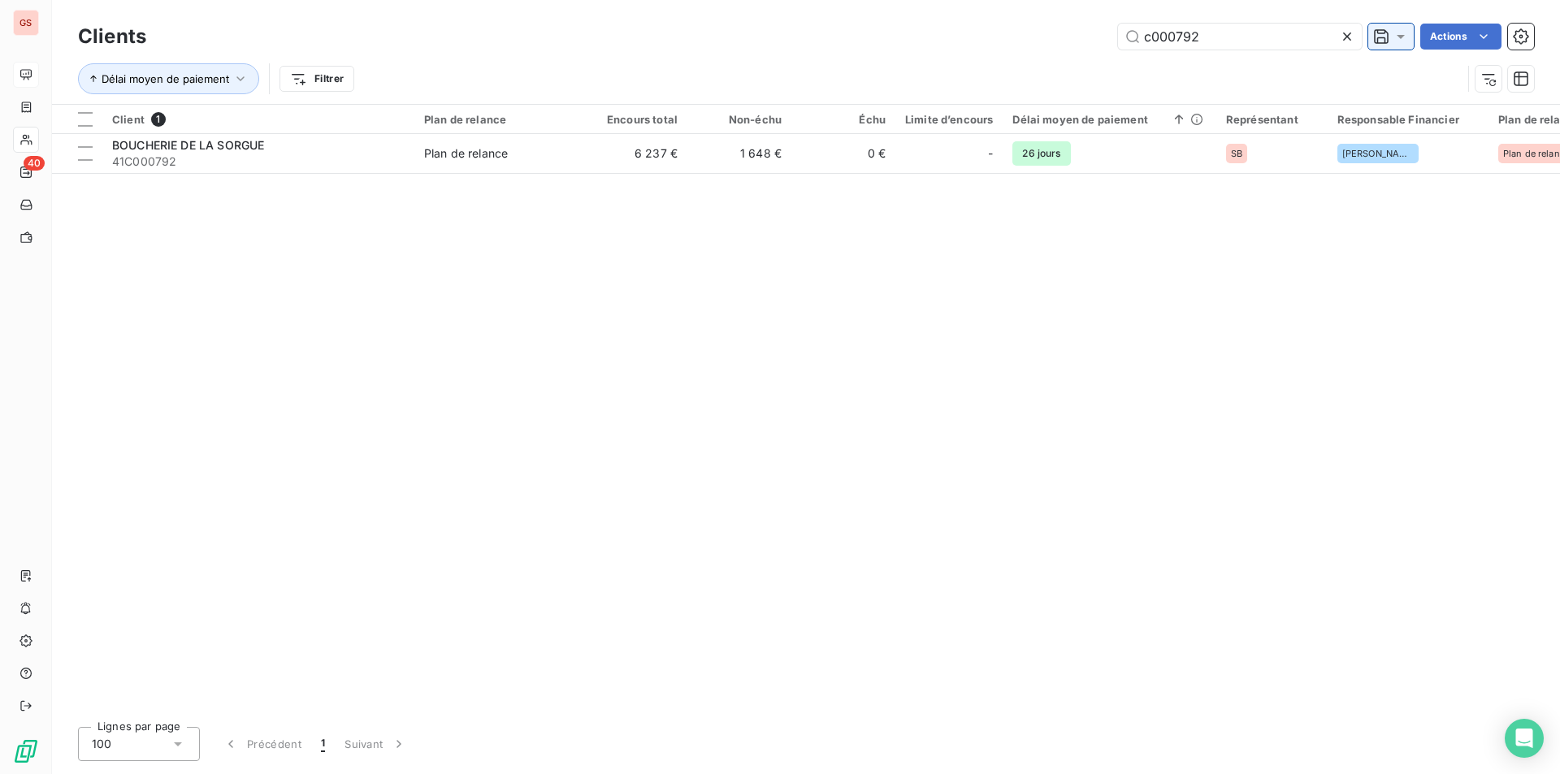
drag, startPoint x: 1178, startPoint y: 37, endPoint x: 1403, endPoint y: 31, distance: 225.2
click at [1403, 32] on div "c000792 Actions" at bounding box center [850, 37] width 1368 height 26
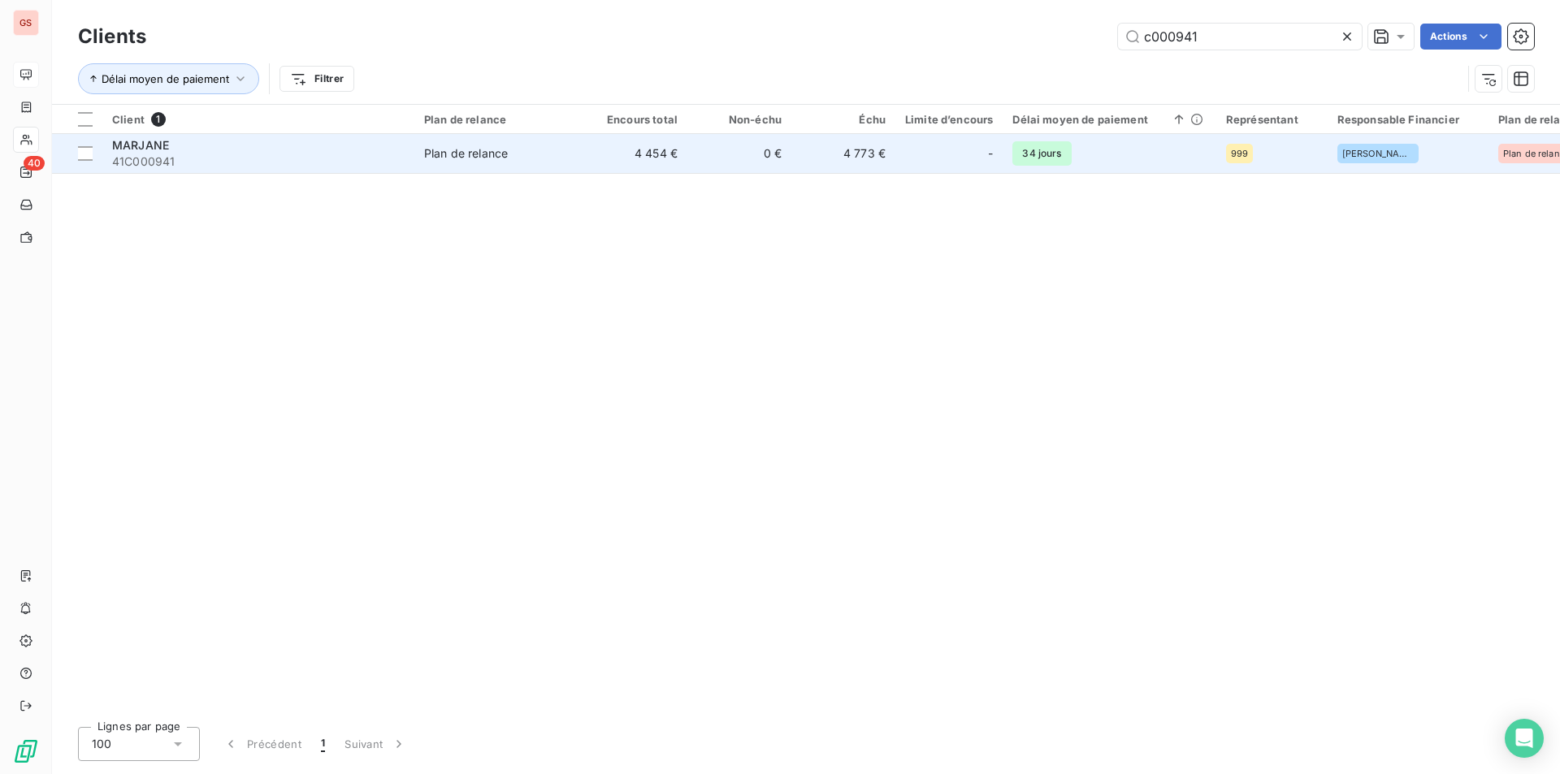
type input "c000941"
click at [476, 147] on div "Plan de relance" at bounding box center [466, 153] width 84 height 16
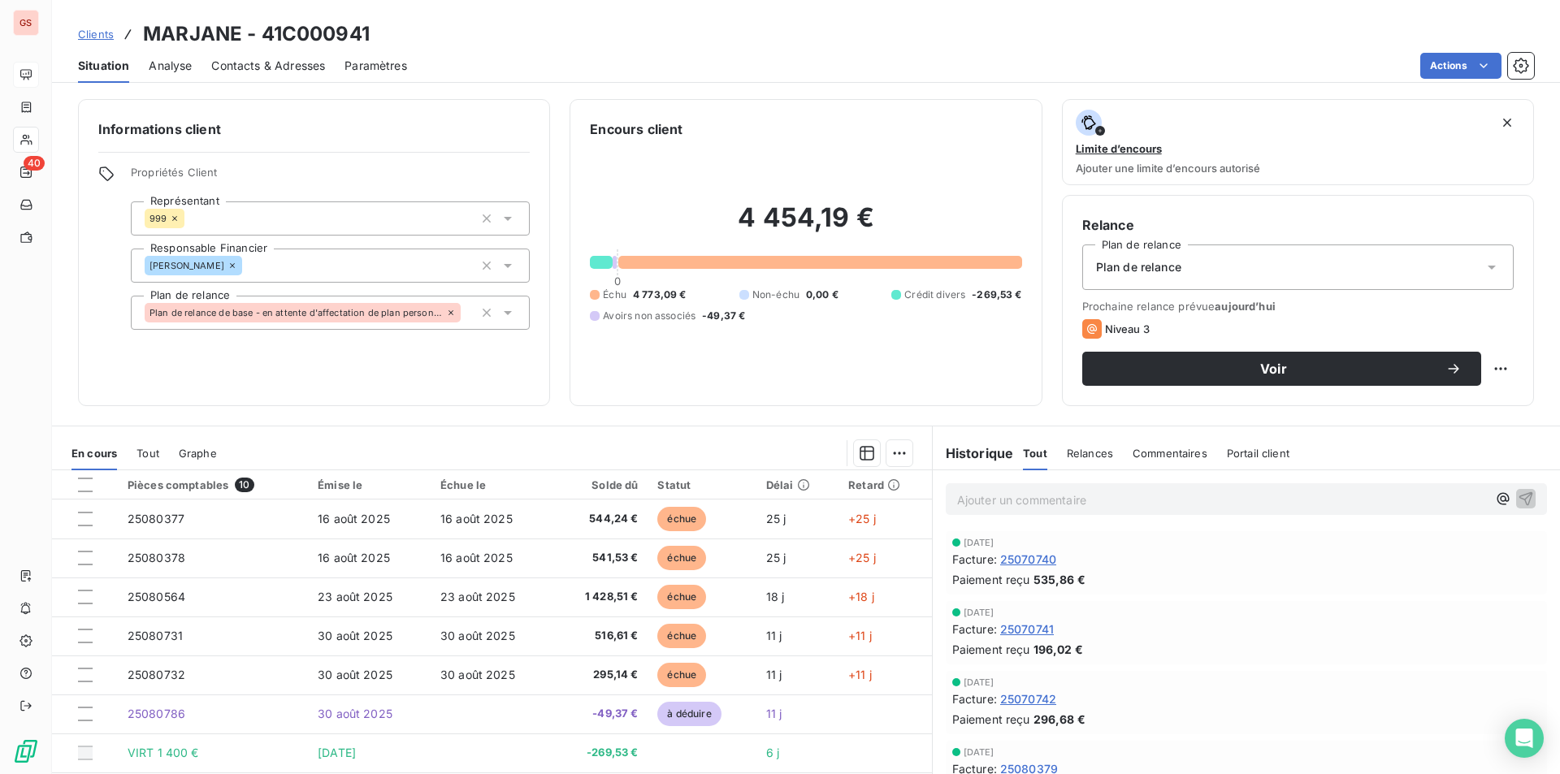
click at [1021, 504] on p "Ajouter un commentaire ﻿" at bounding box center [1222, 500] width 530 height 20
click at [1518, 492] on icon "button" at bounding box center [1526, 498] width 16 height 16
